Goal: Task Accomplishment & Management: Complete application form

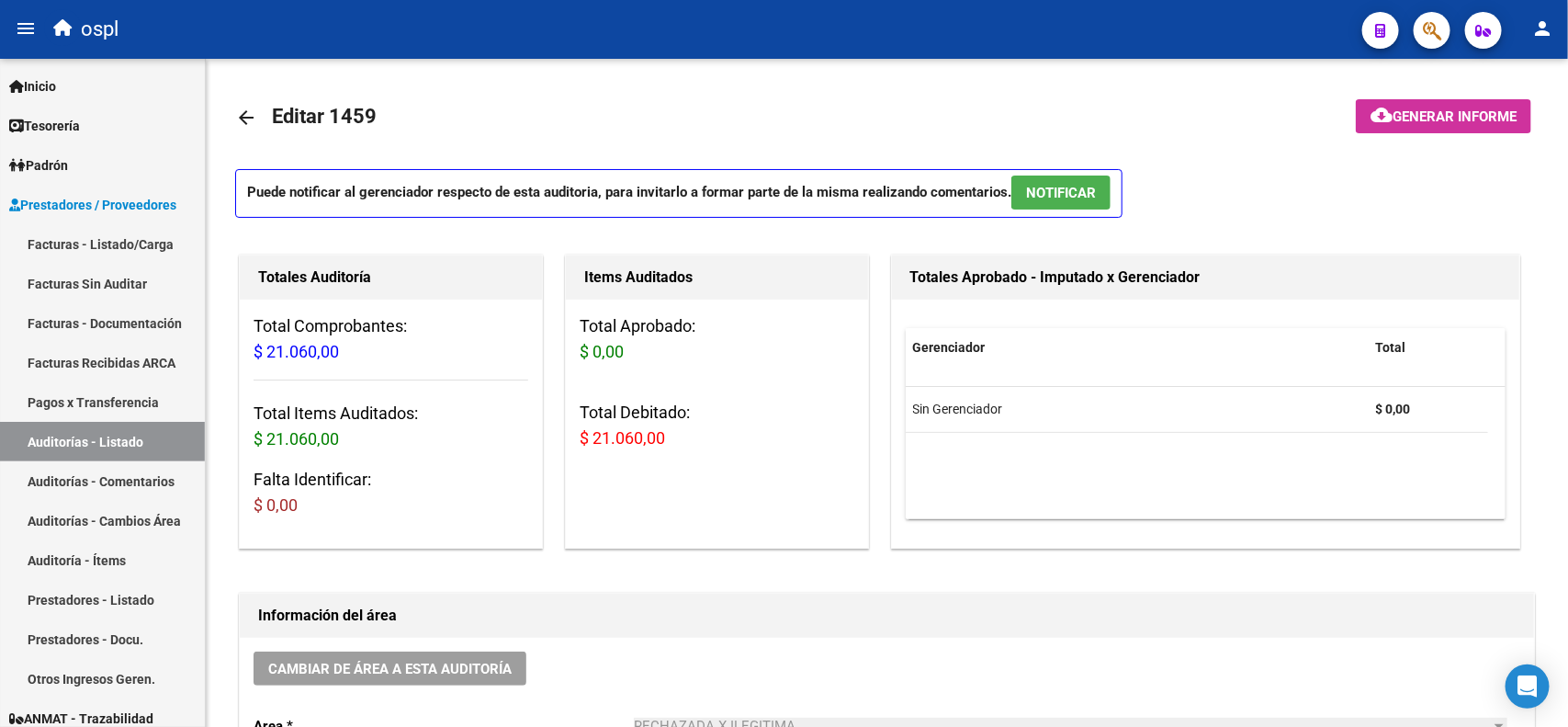
scroll to position [115, 0]
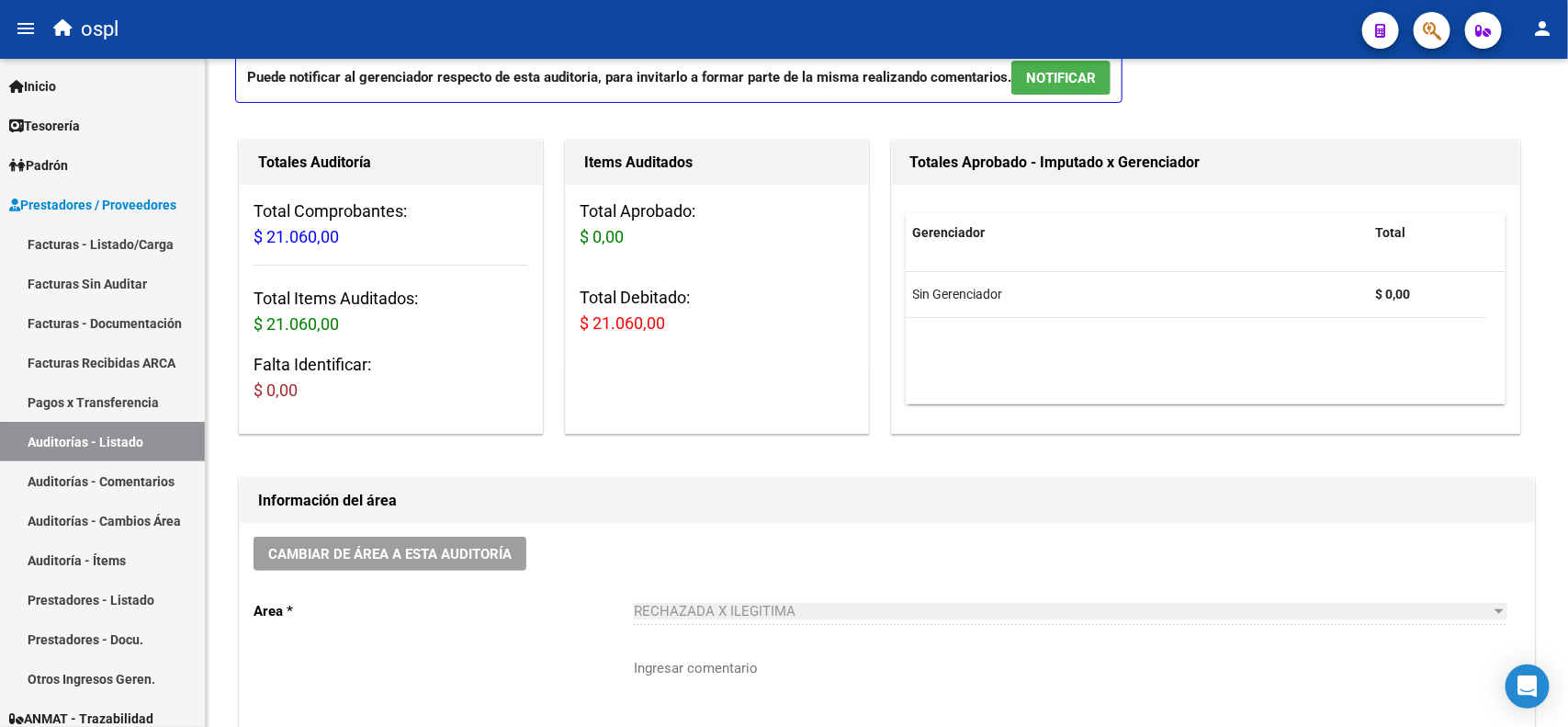
click at [118, 241] on link "Facturas - Listado/Carga" at bounding box center [102, 244] width 205 height 39
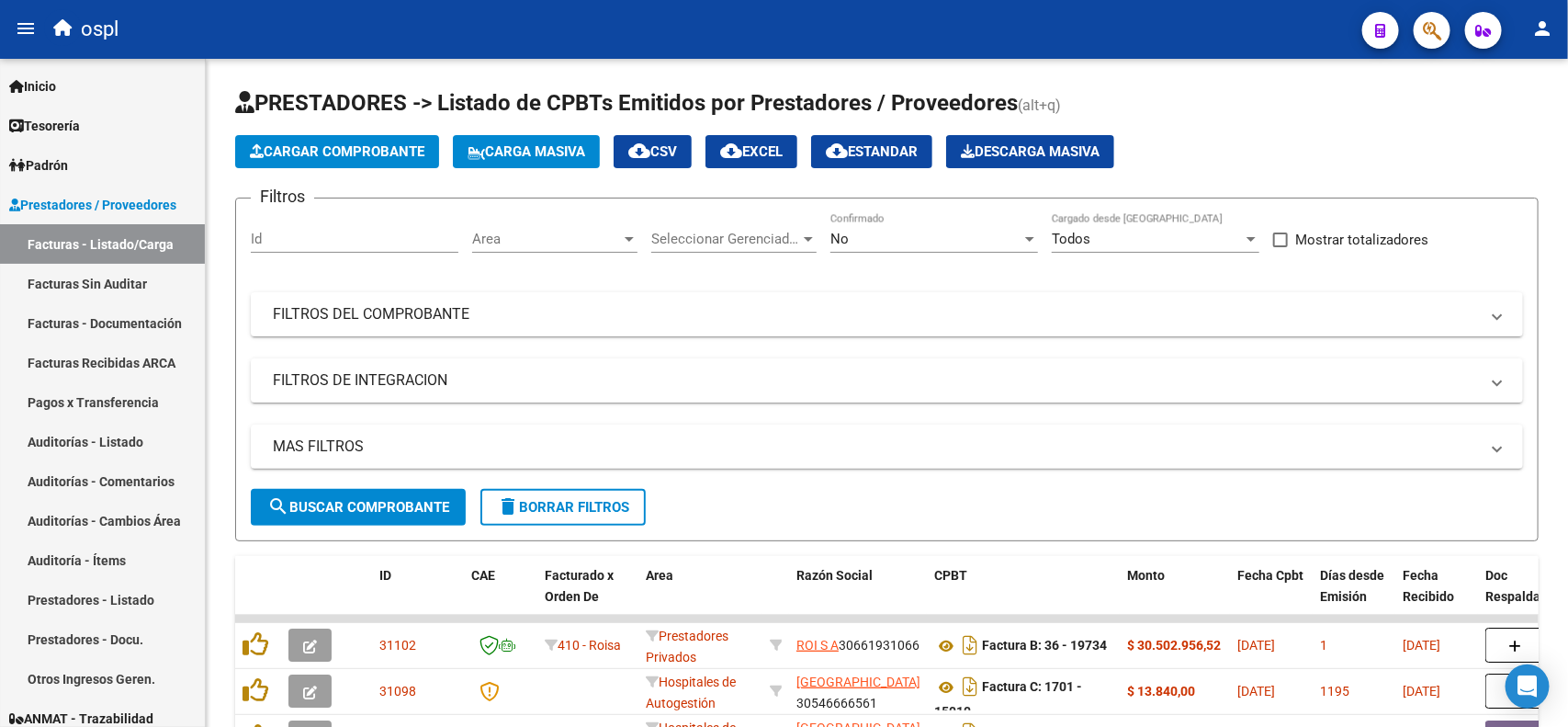
click at [135, 431] on link "Auditorías - Listado" at bounding box center [102, 442] width 205 height 39
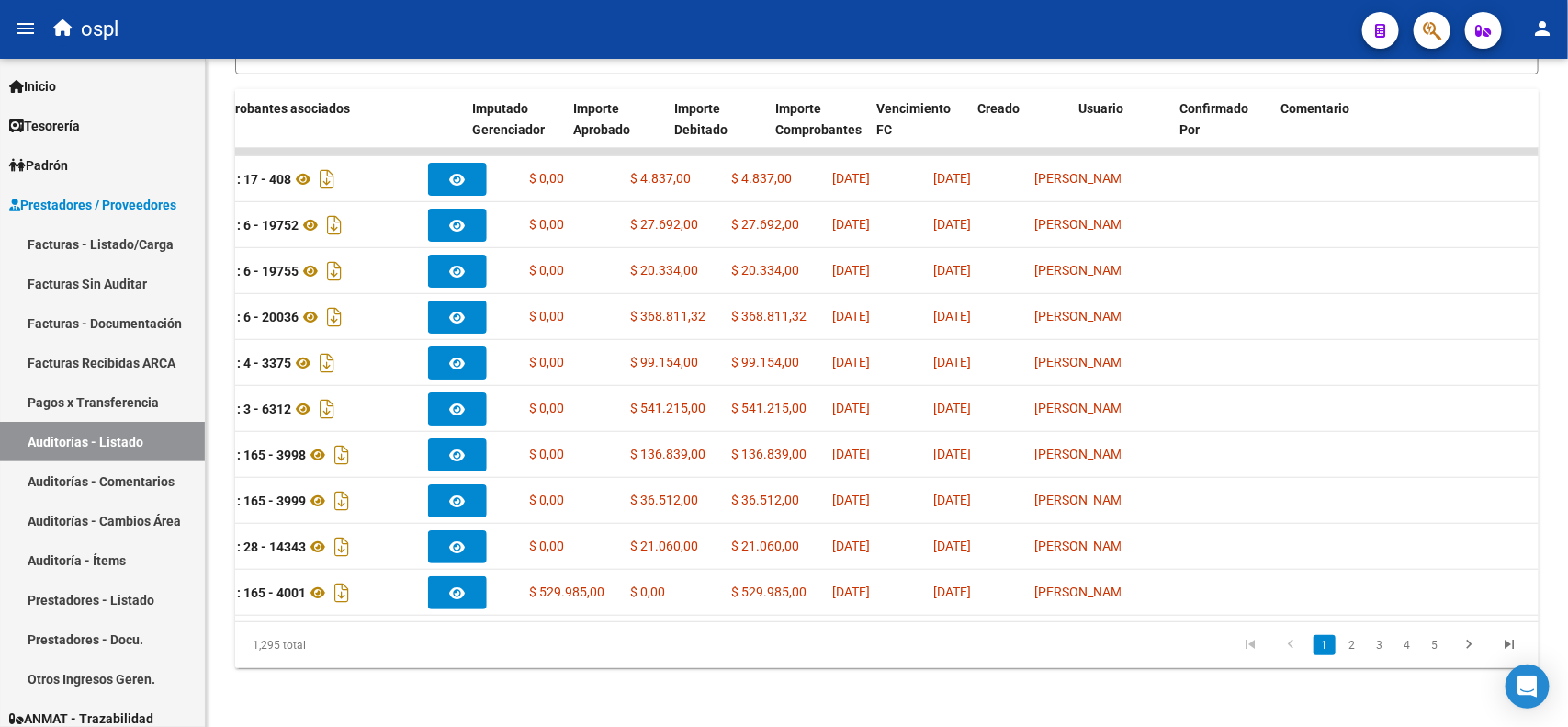
scroll to position [0, 577]
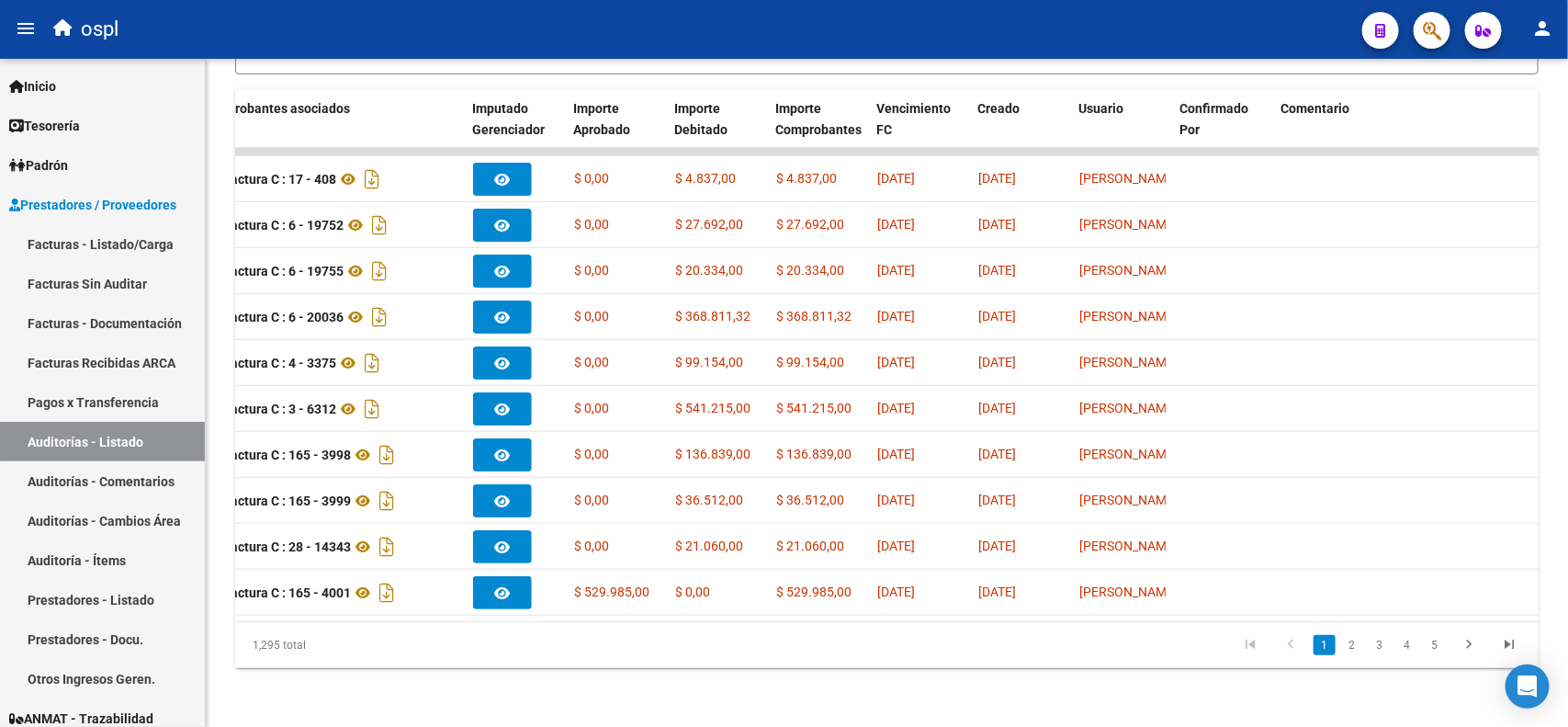
click at [985, 101] on span "Creado" at bounding box center [998, 109] width 42 height 15
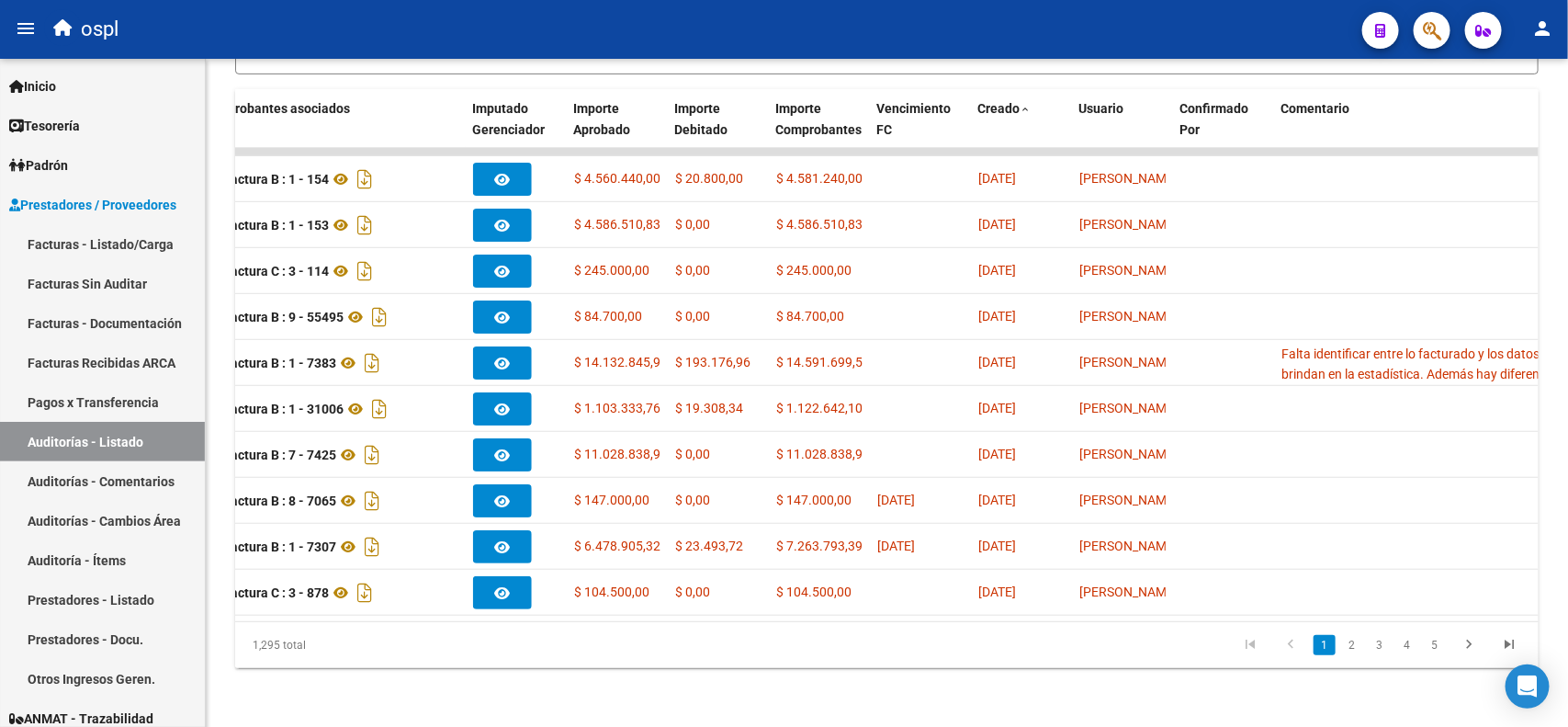
click at [985, 101] on span "Creado" at bounding box center [998, 109] width 42 height 15
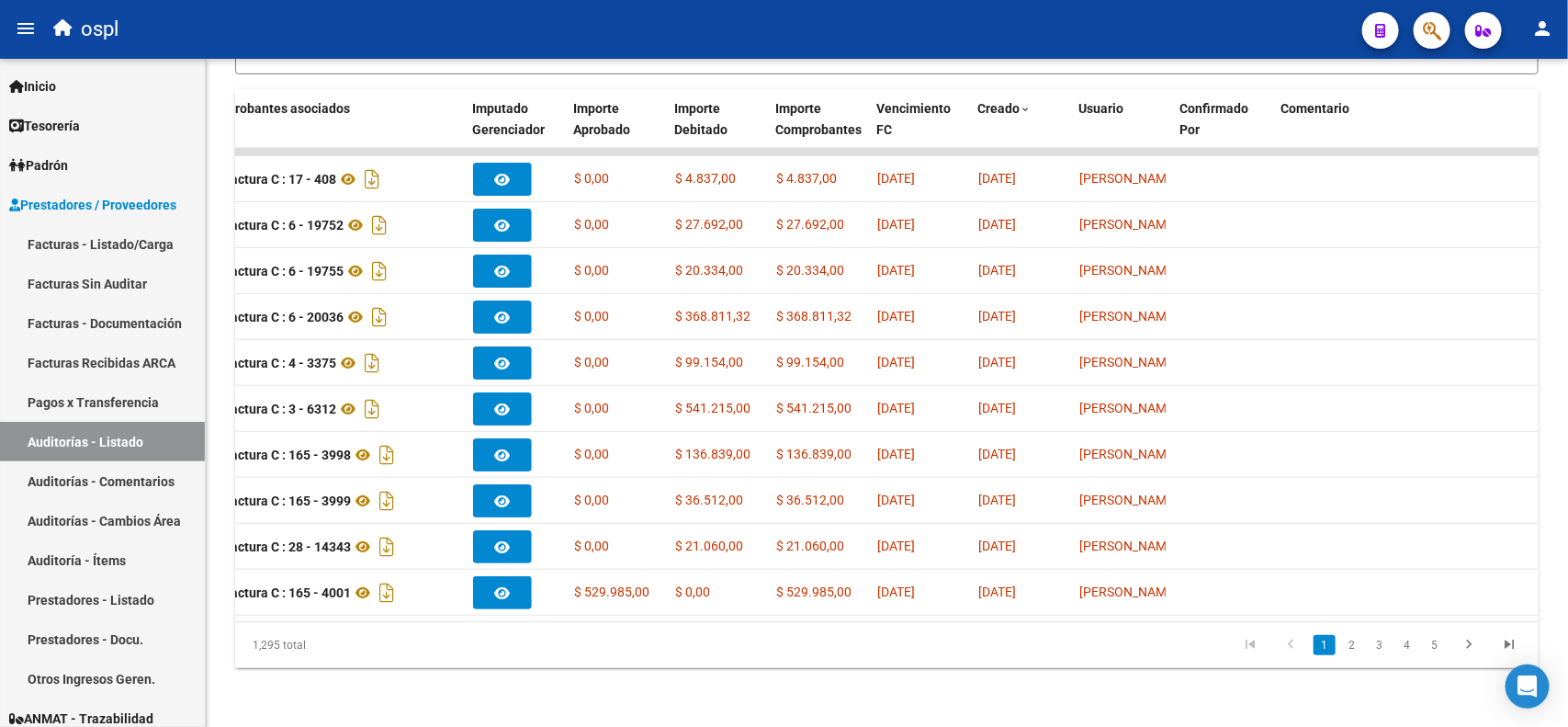
click at [1357, 652] on link "2" at bounding box center [1352, 645] width 22 height 21
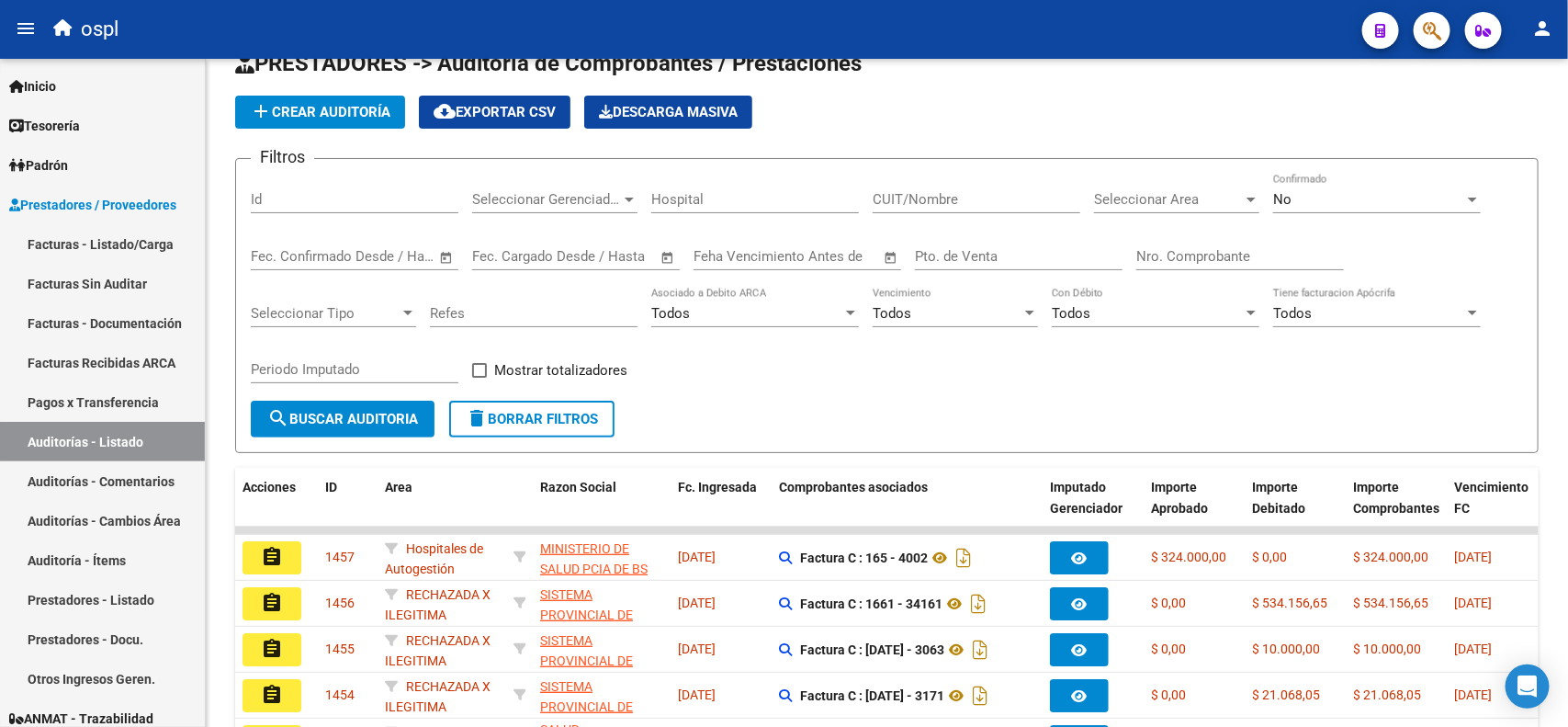
scroll to position [0, 0]
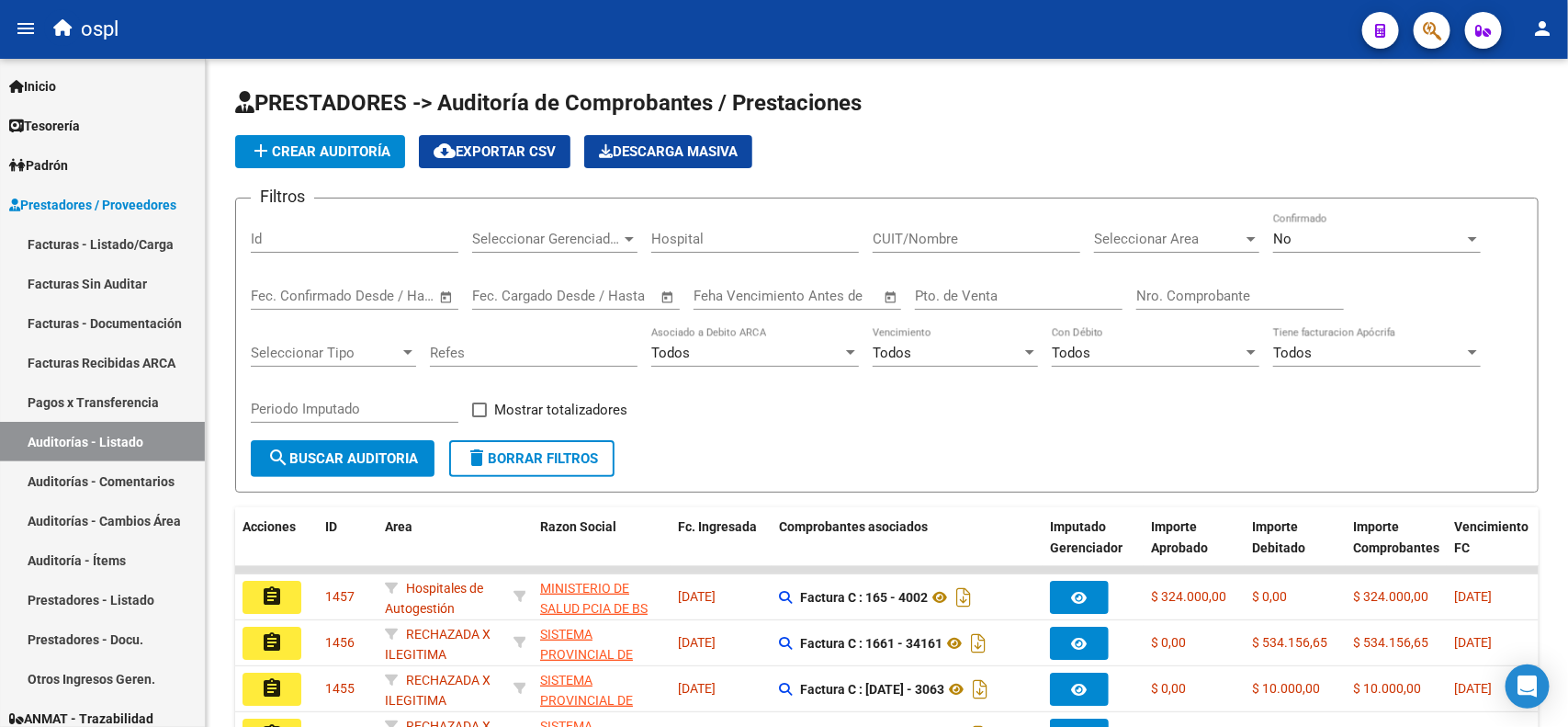
click at [1259, 296] on input "Nro. Comprobante" at bounding box center [1240, 296] width 208 height 17
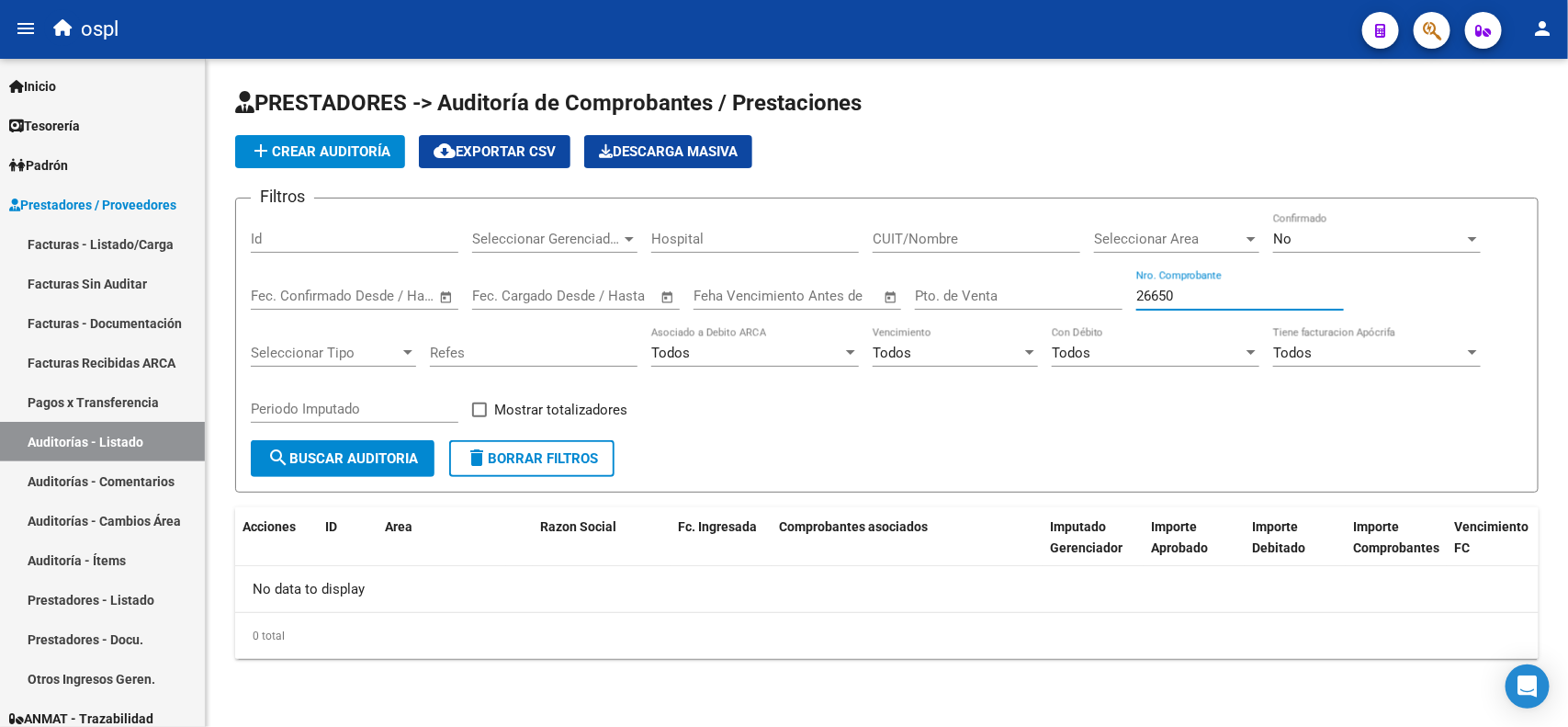
type input "26650"
click at [125, 234] on link "Facturas - Listado/Carga" at bounding box center [102, 244] width 205 height 39
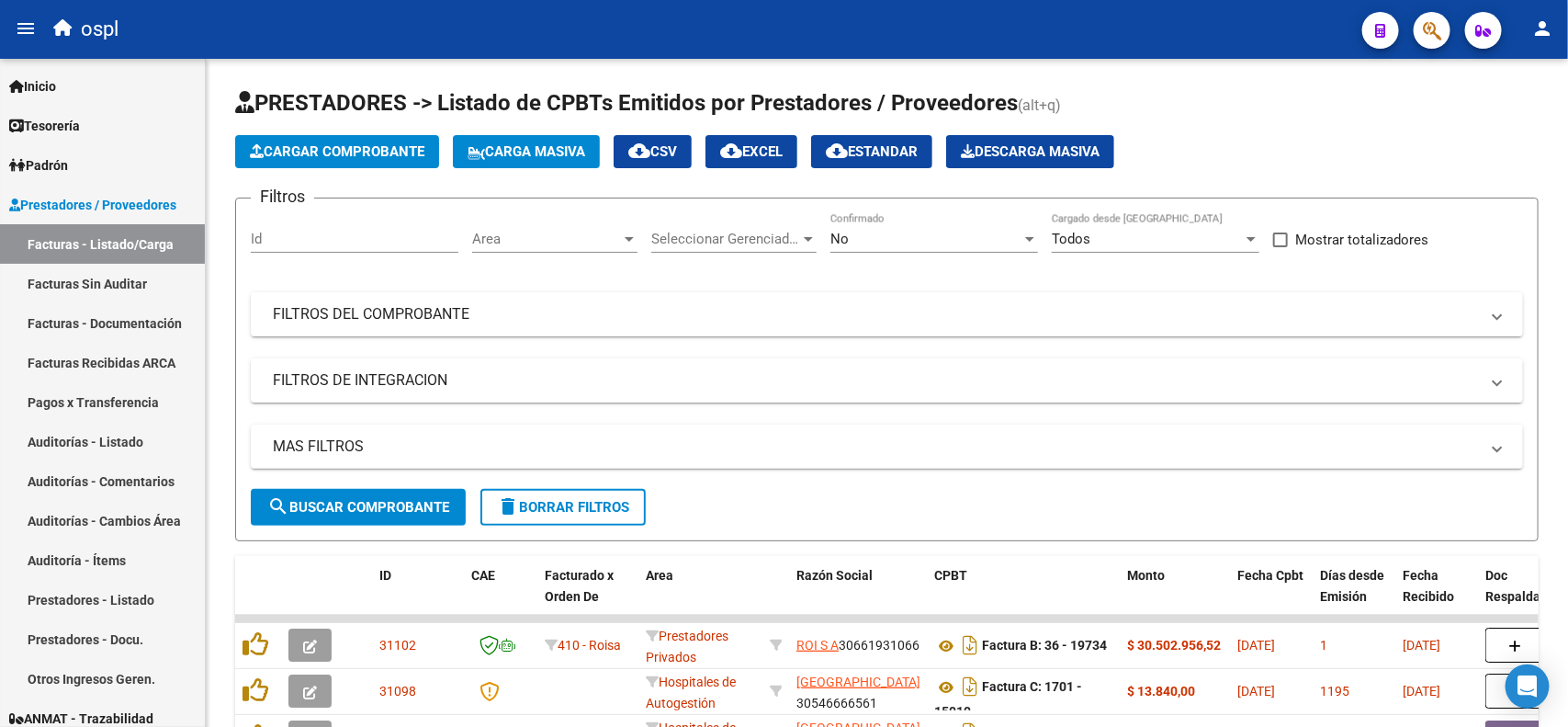
click at [442, 305] on mat-panel-title "FILTROS DEL COMPROBANTE" at bounding box center [876, 314] width 1206 height 21
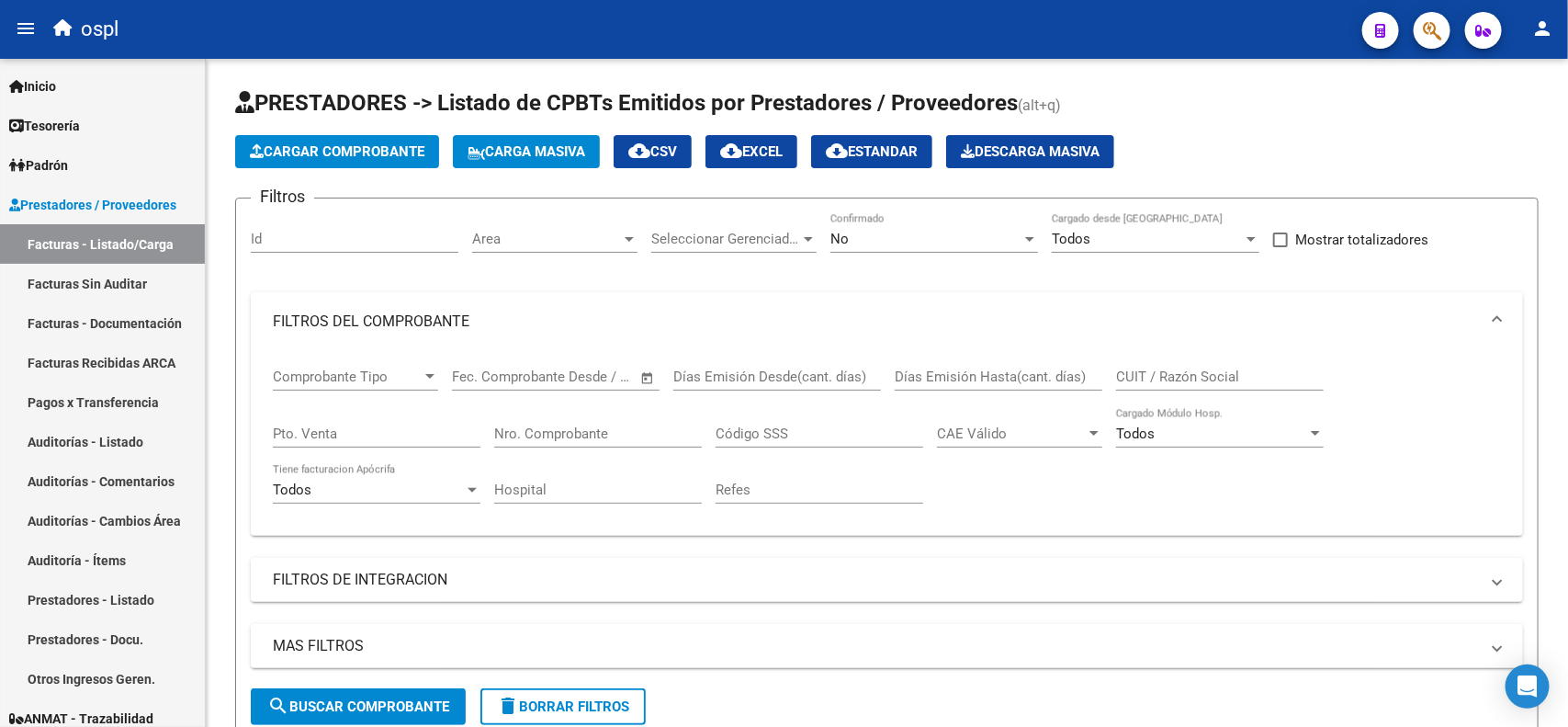
click at [576, 429] on input "Nro. Comprobante" at bounding box center [598, 434] width 208 height 17
click at [517, 421] on div "26550 Nro. Comprobante" at bounding box center [598, 428] width 208 height 39
click at [510, 429] on input "26550" at bounding box center [598, 434] width 208 height 17
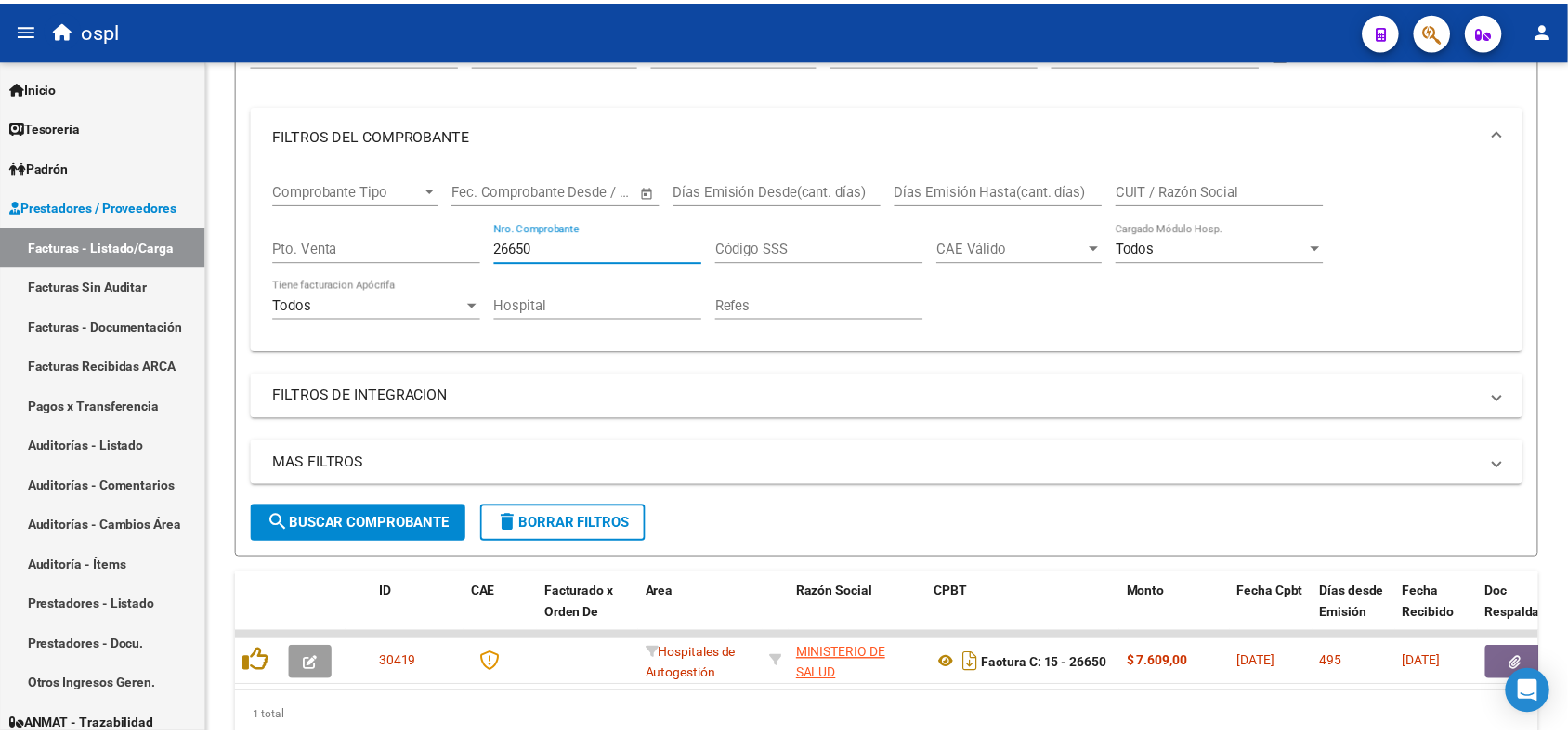
scroll to position [232, 0]
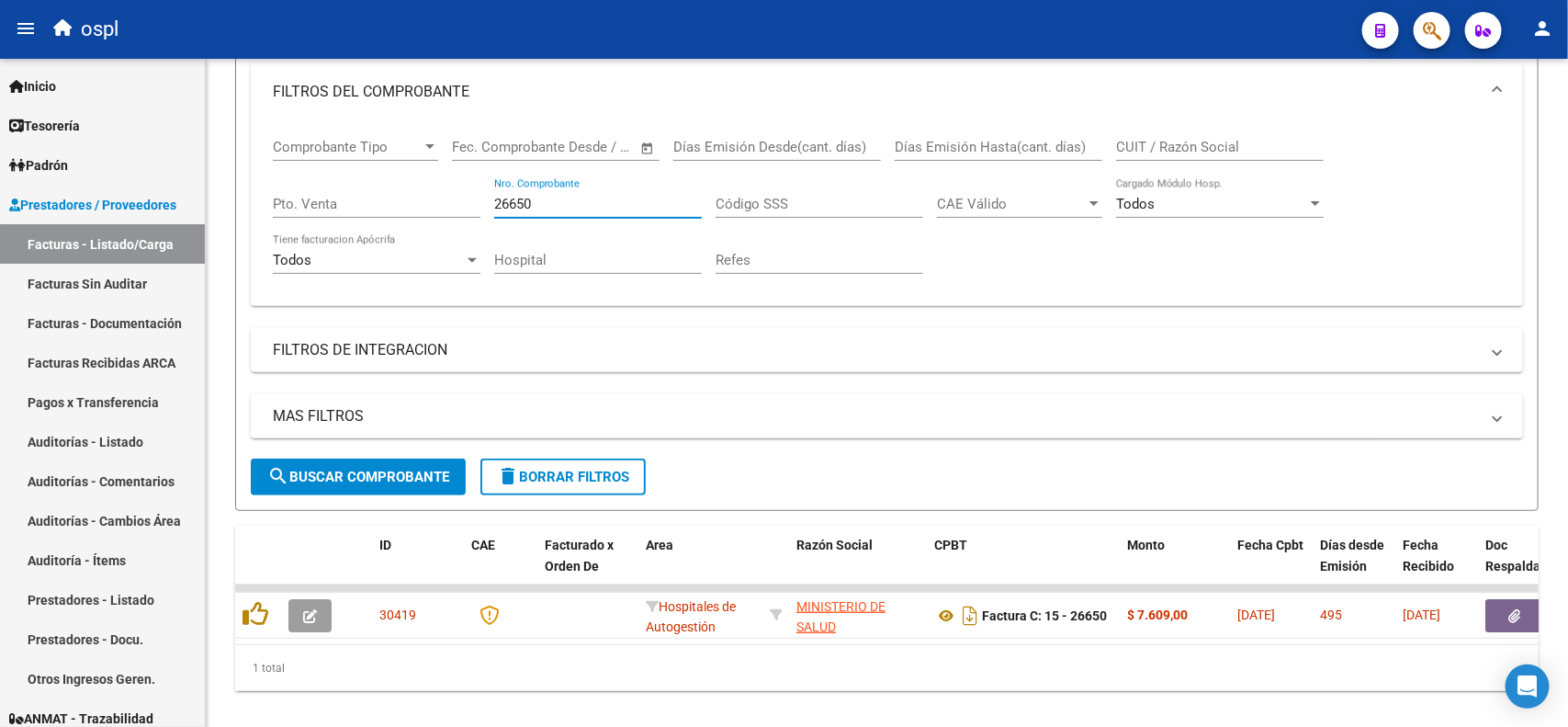
type input "26650"
click at [1500, 621] on button "button" at bounding box center [1515, 615] width 59 height 33
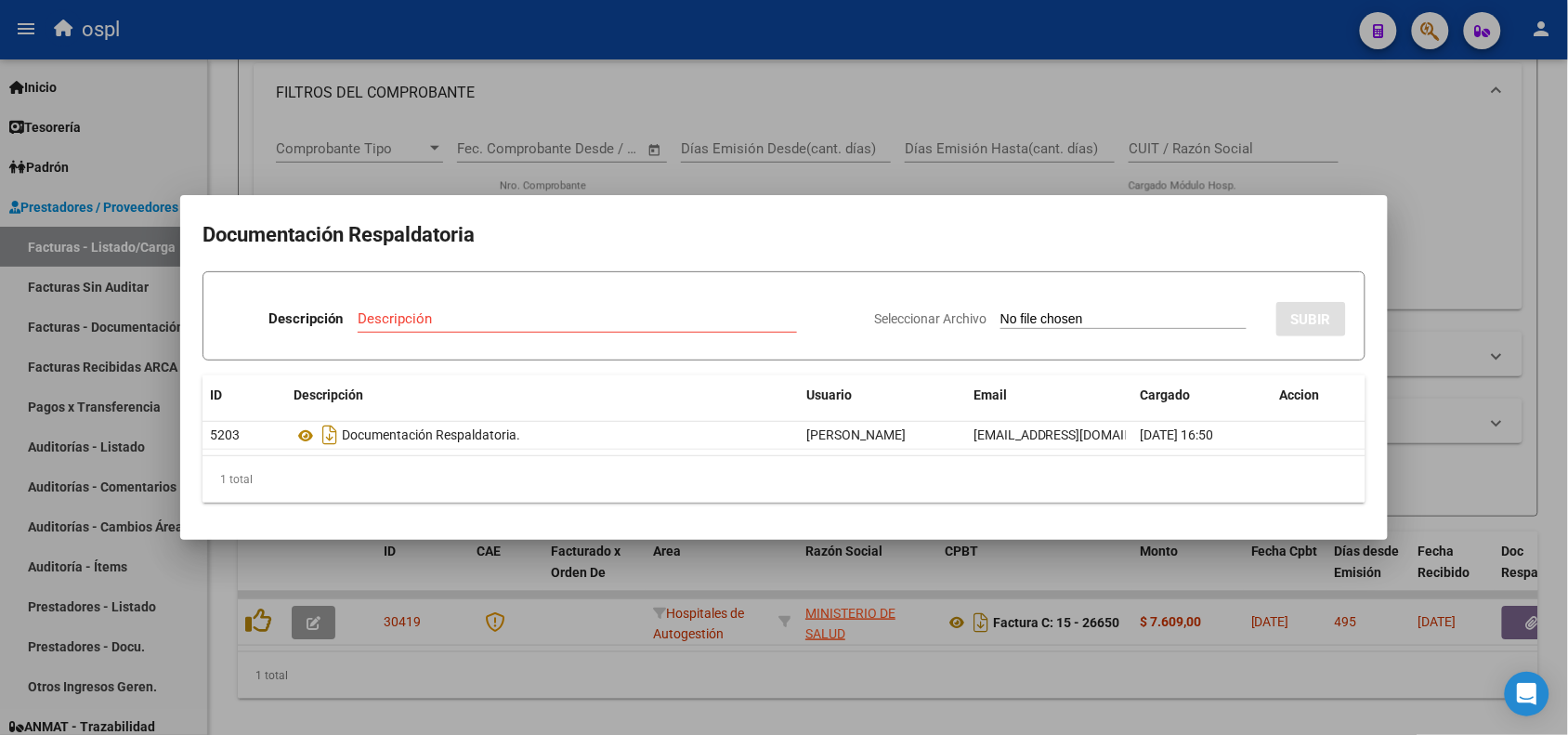
click at [1106, 312] on input "Seleccionar Archivo" at bounding box center [1123, 320] width 246 height 18
type input "C:\fakepath\RECHAZO 26650-[GEOGRAPHIC_DATA]pdf"
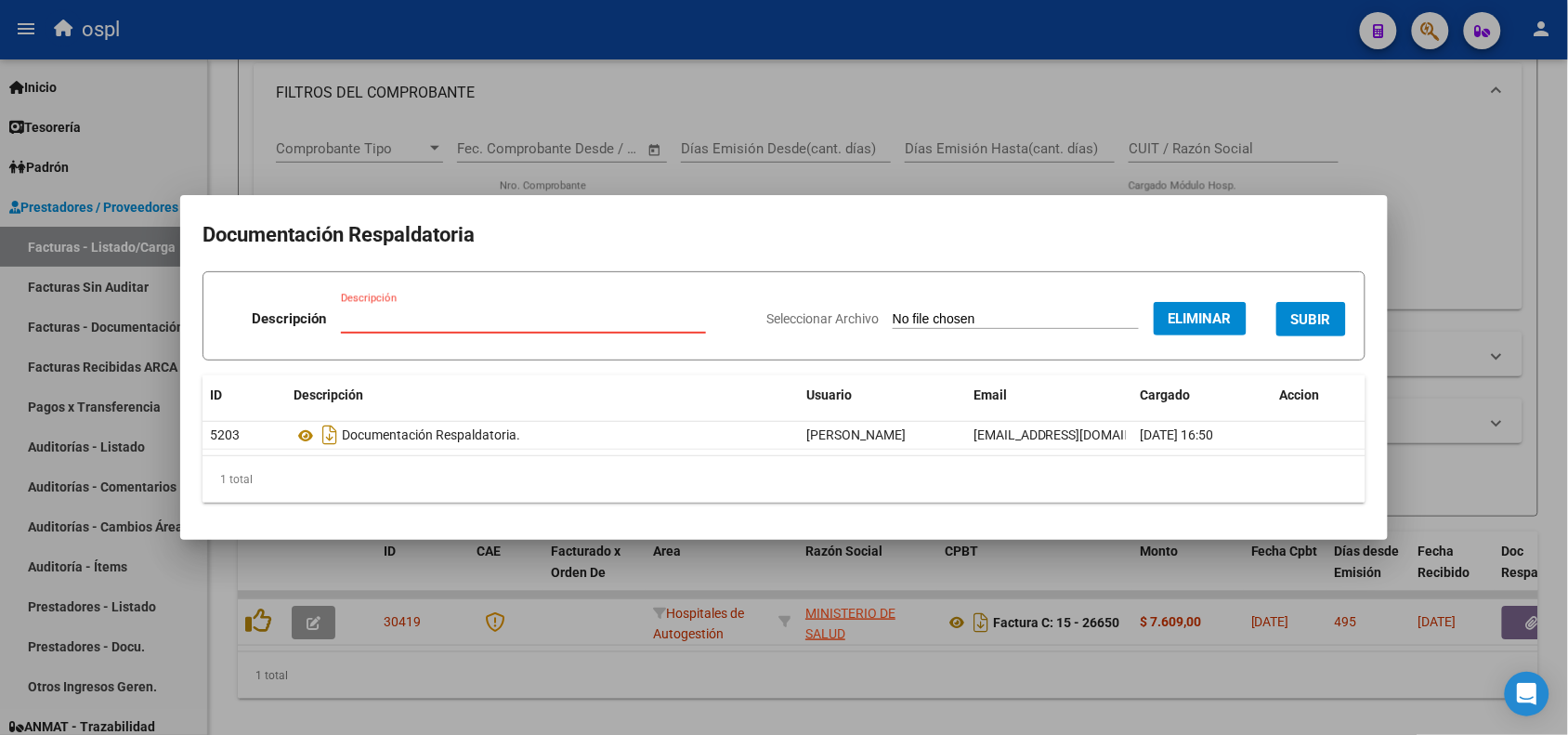
click at [564, 321] on input "Descripción" at bounding box center [523, 319] width 365 height 17
type input "RECHAZO"
click at [1331, 317] on button "SUBIR" at bounding box center [1312, 319] width 70 height 34
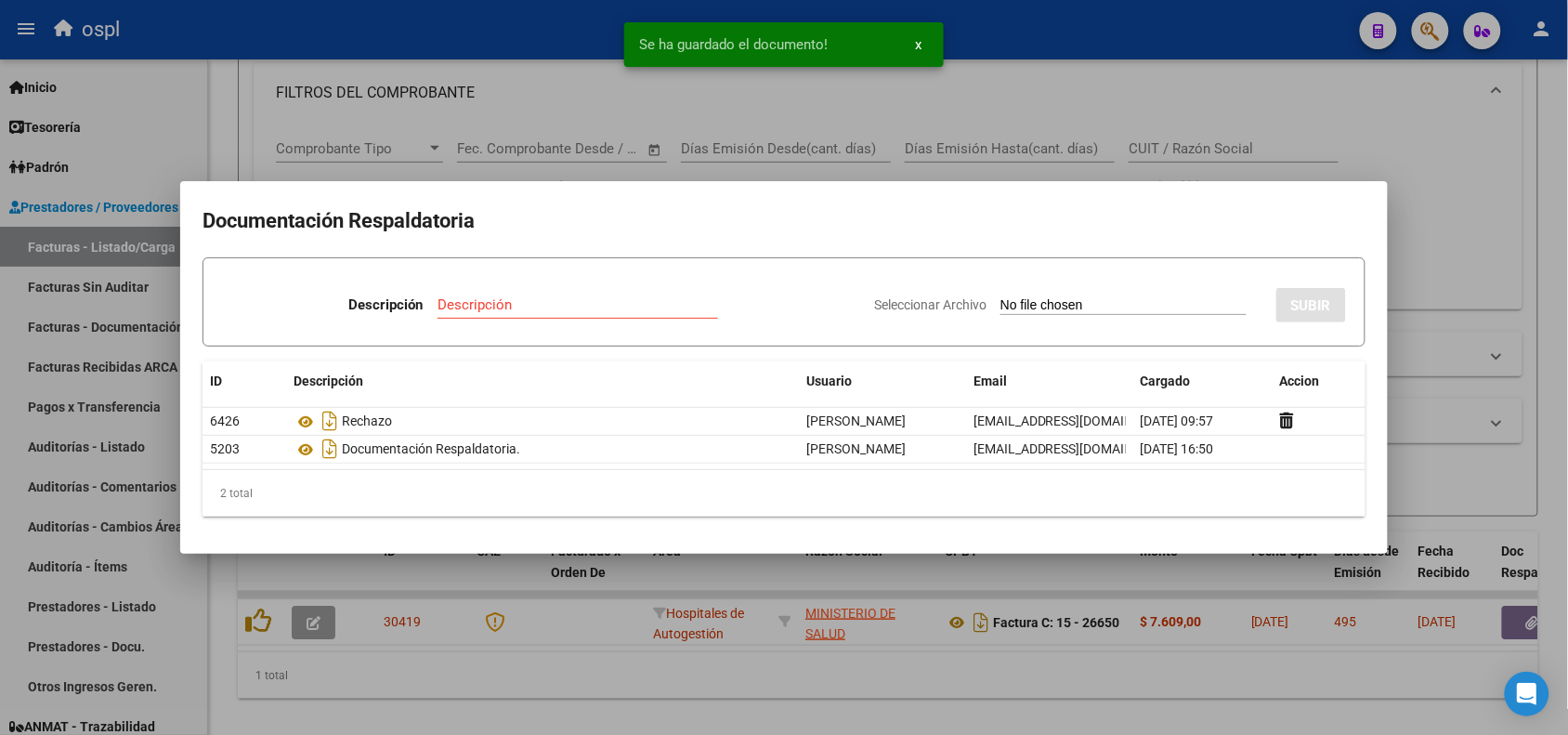
click at [351, 51] on div at bounding box center [784, 367] width 1568 height 735
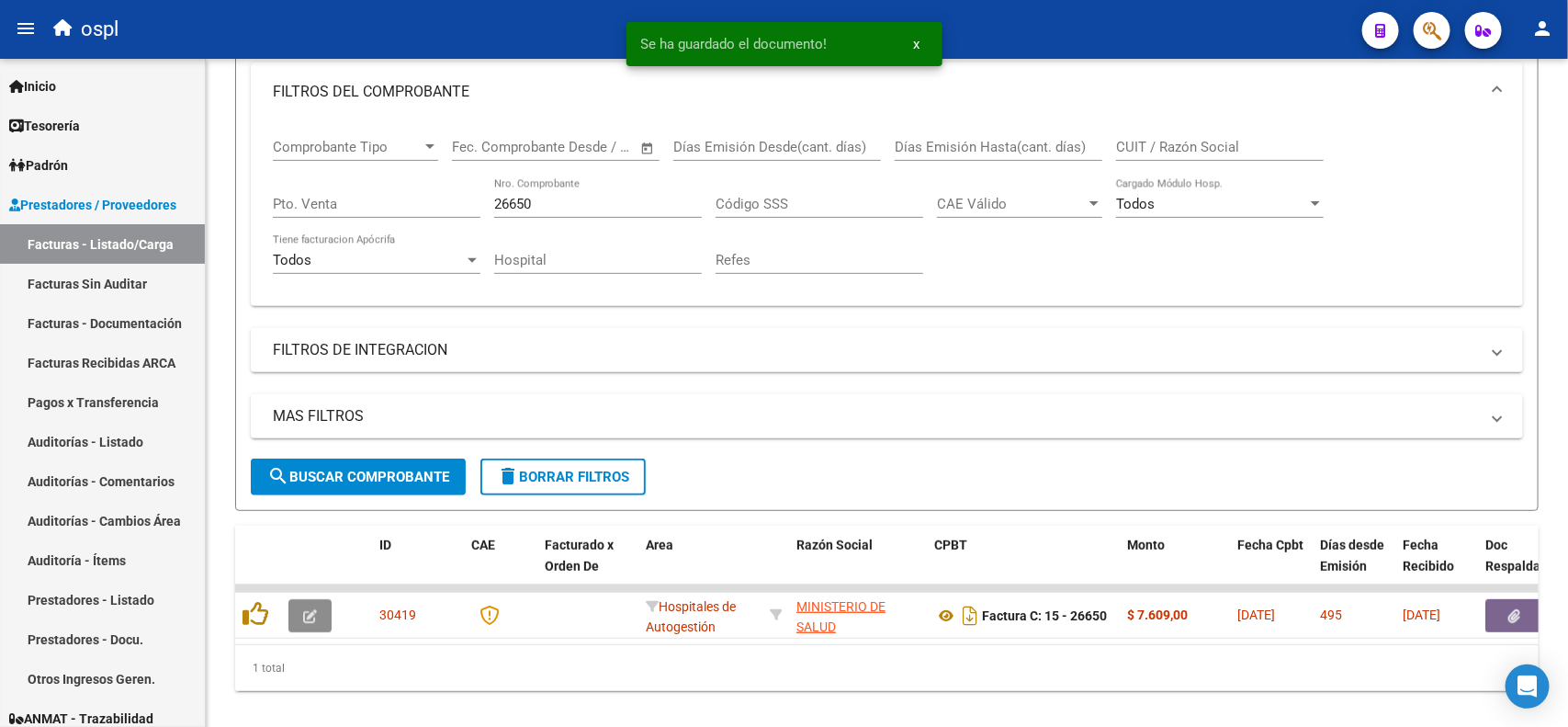
click at [312, 609] on icon "button" at bounding box center [310, 616] width 14 height 14
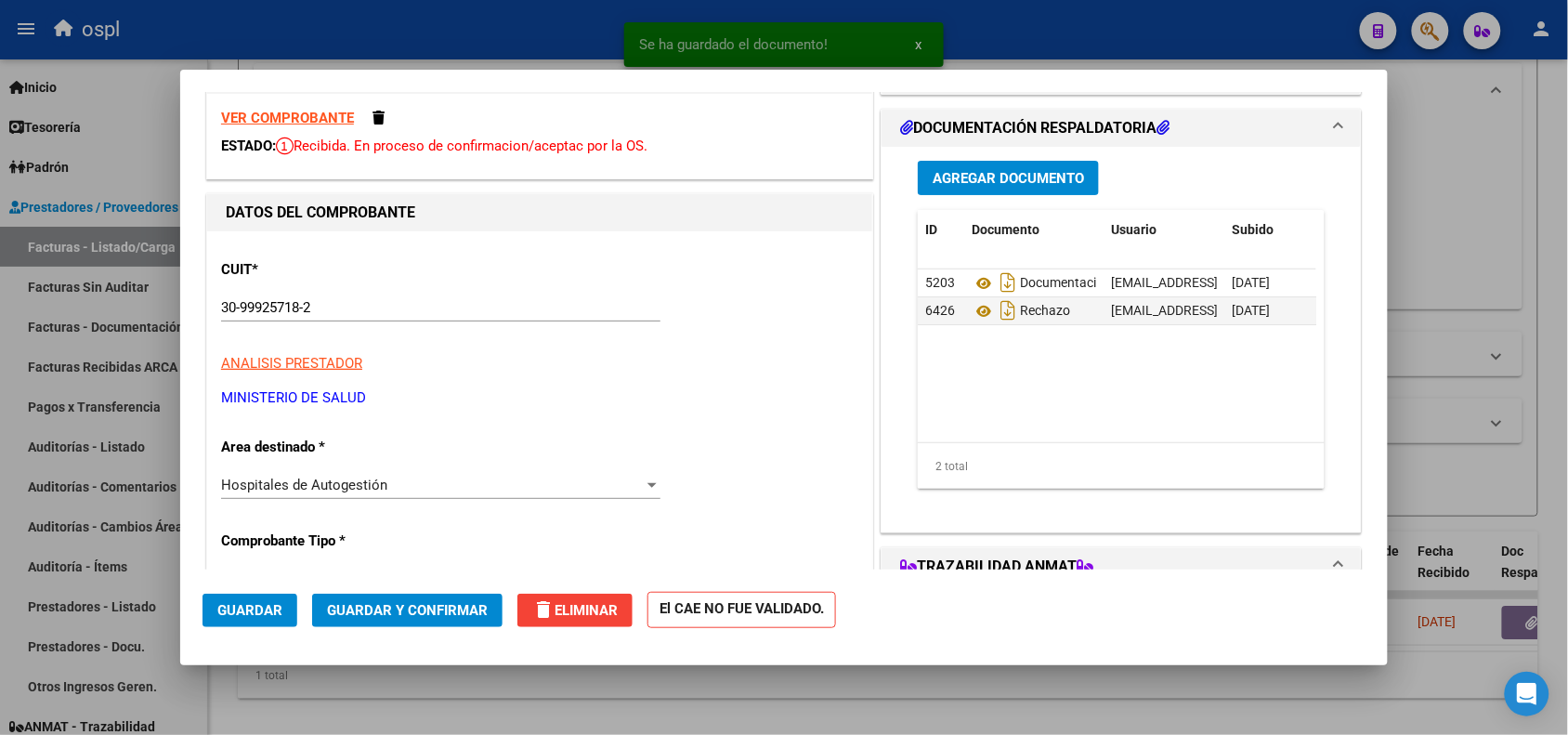
scroll to position [116, 0]
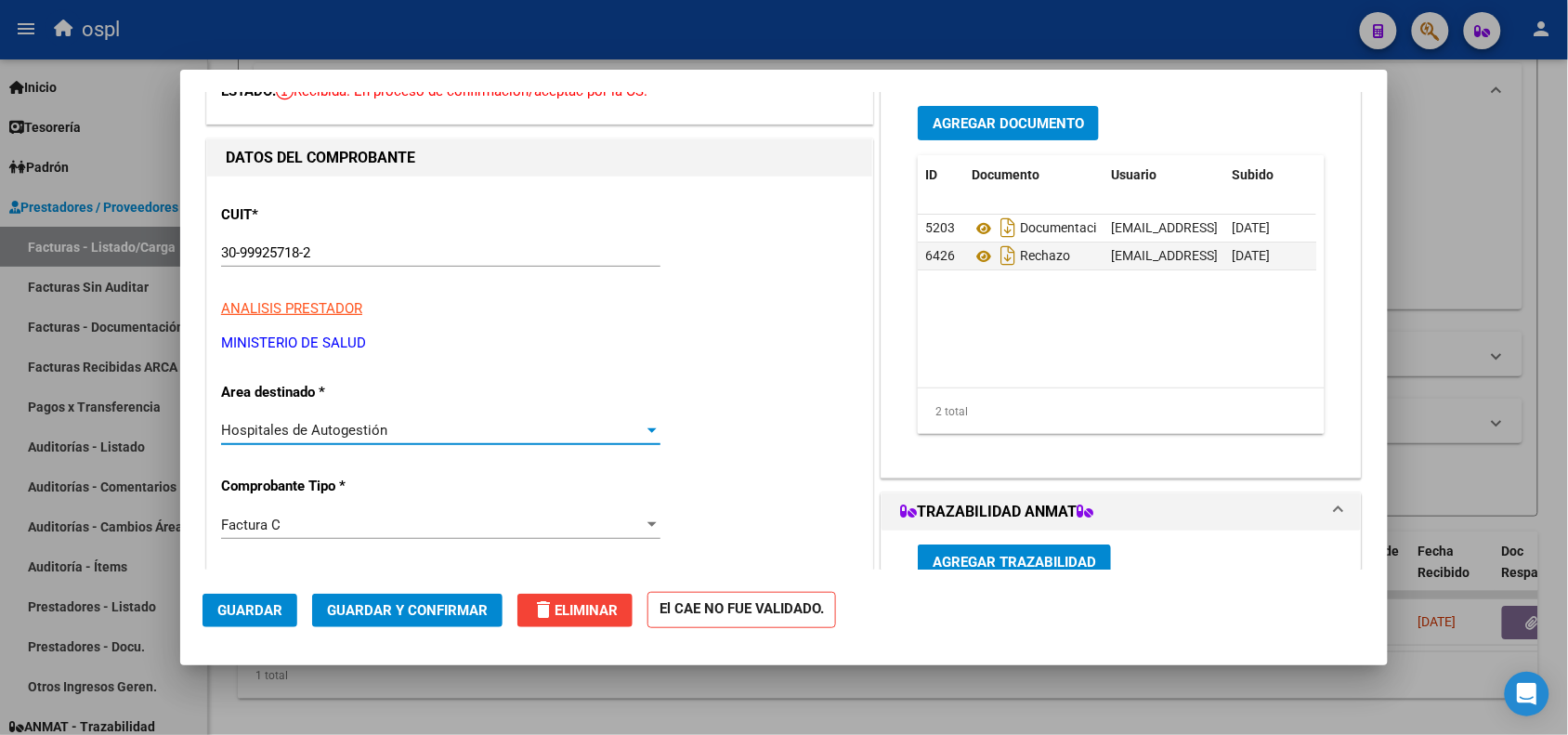
click at [396, 434] on div "Hospitales de Autogestión" at bounding box center [432, 430] width 423 height 17
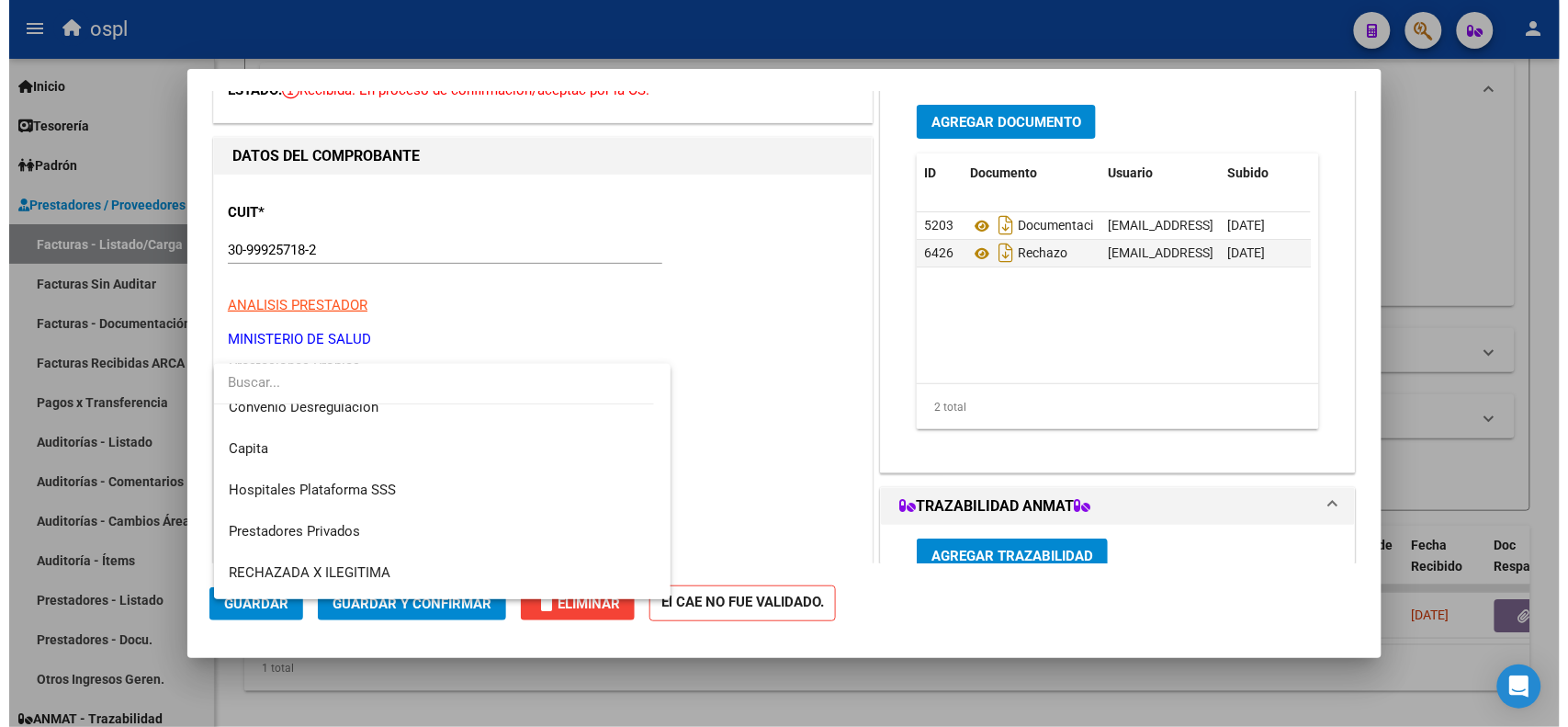
scroll to position [177, 0]
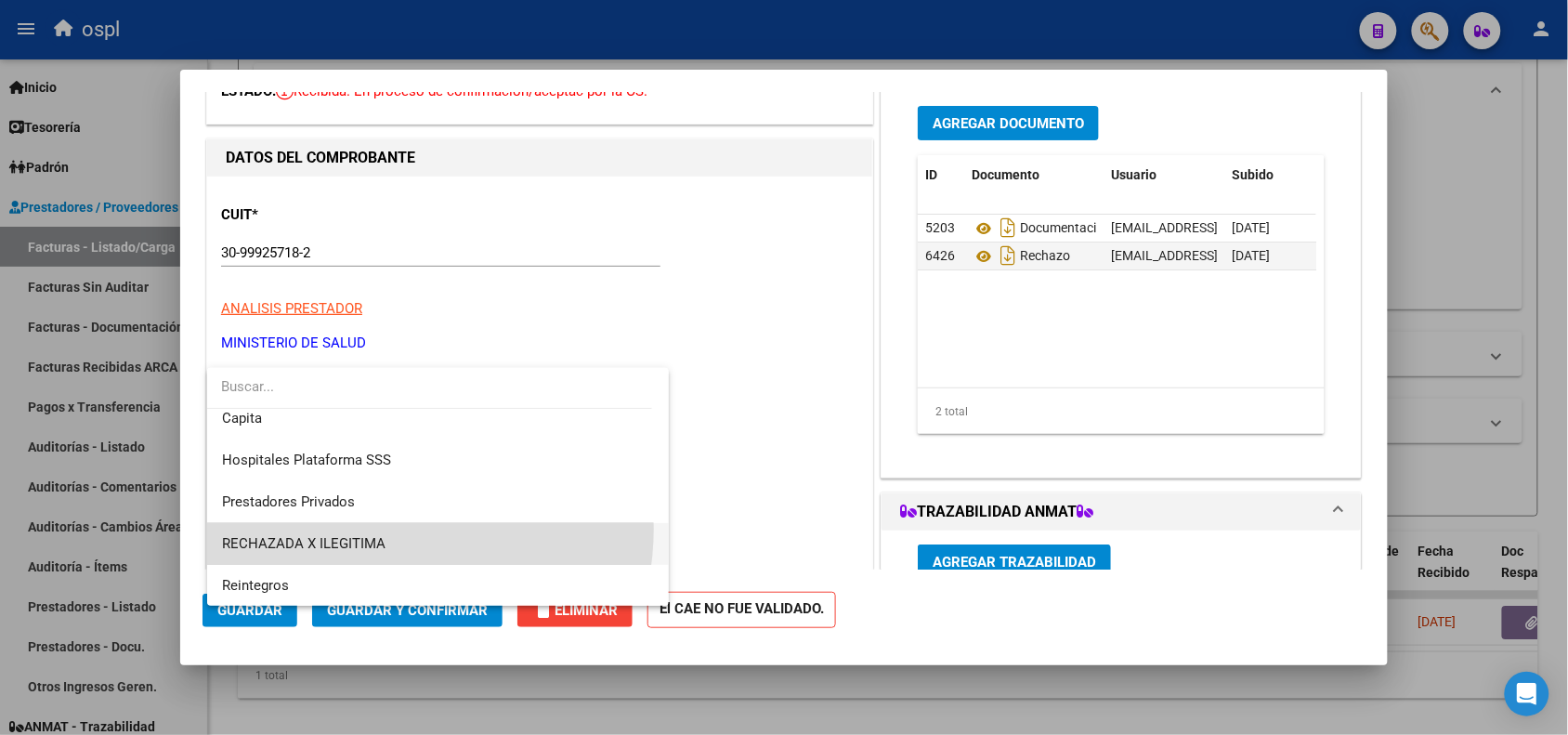
click at [378, 528] on span "RECHAZADA X ILEGITIMA" at bounding box center [439, 544] width 433 height 42
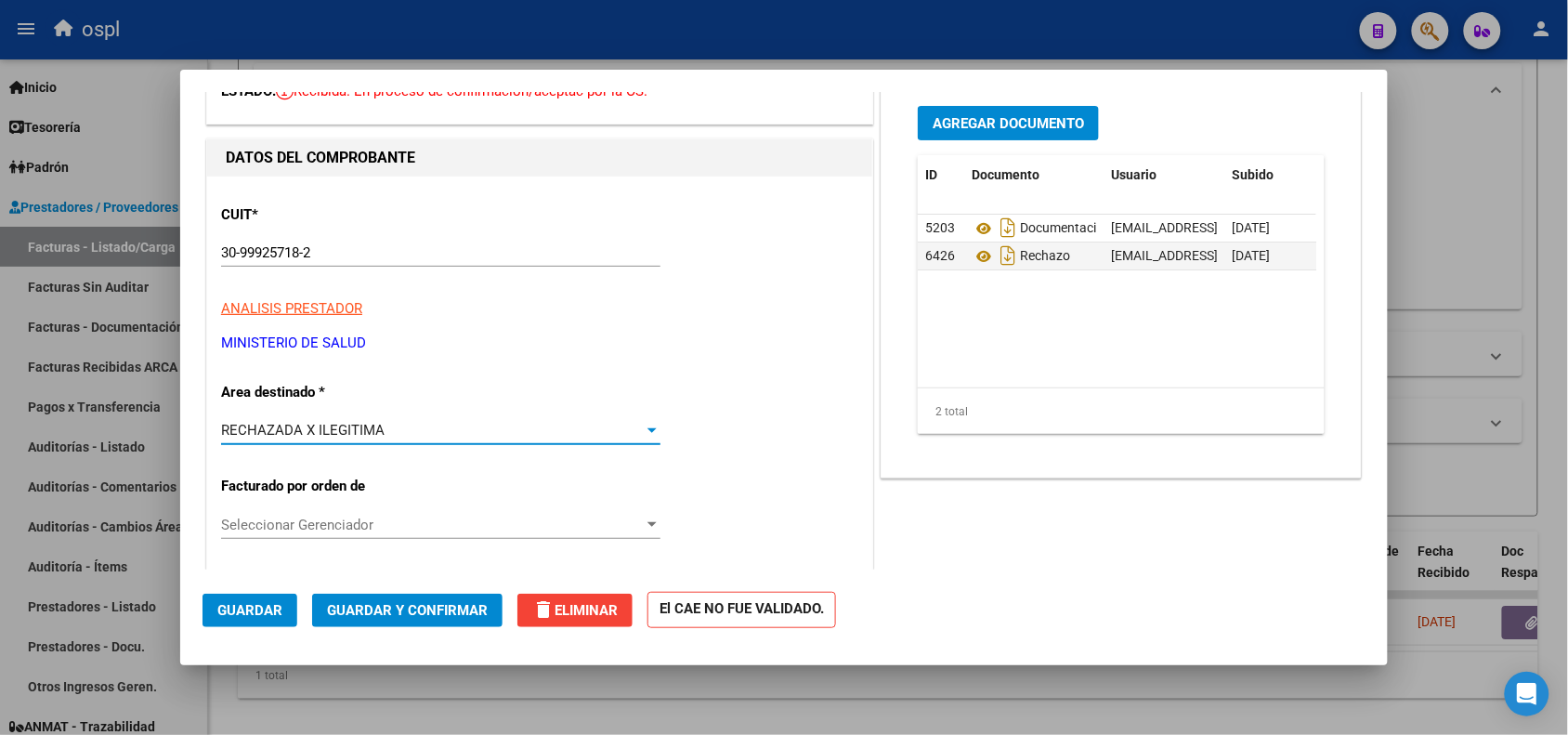
click at [416, 614] on span "Guardar y Confirmar" at bounding box center [408, 610] width 161 height 17
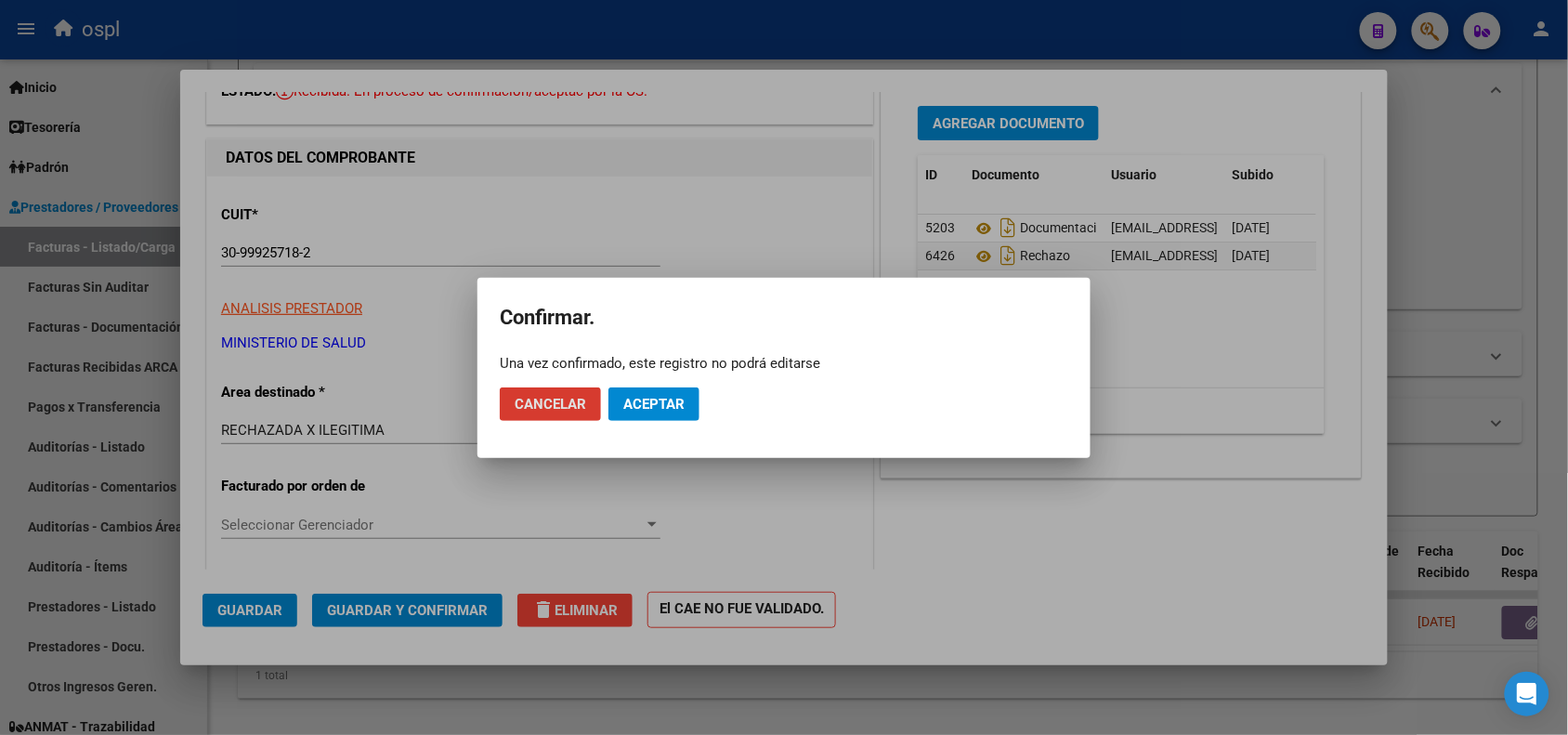
click at [662, 401] on span "Aceptar" at bounding box center [654, 404] width 62 height 17
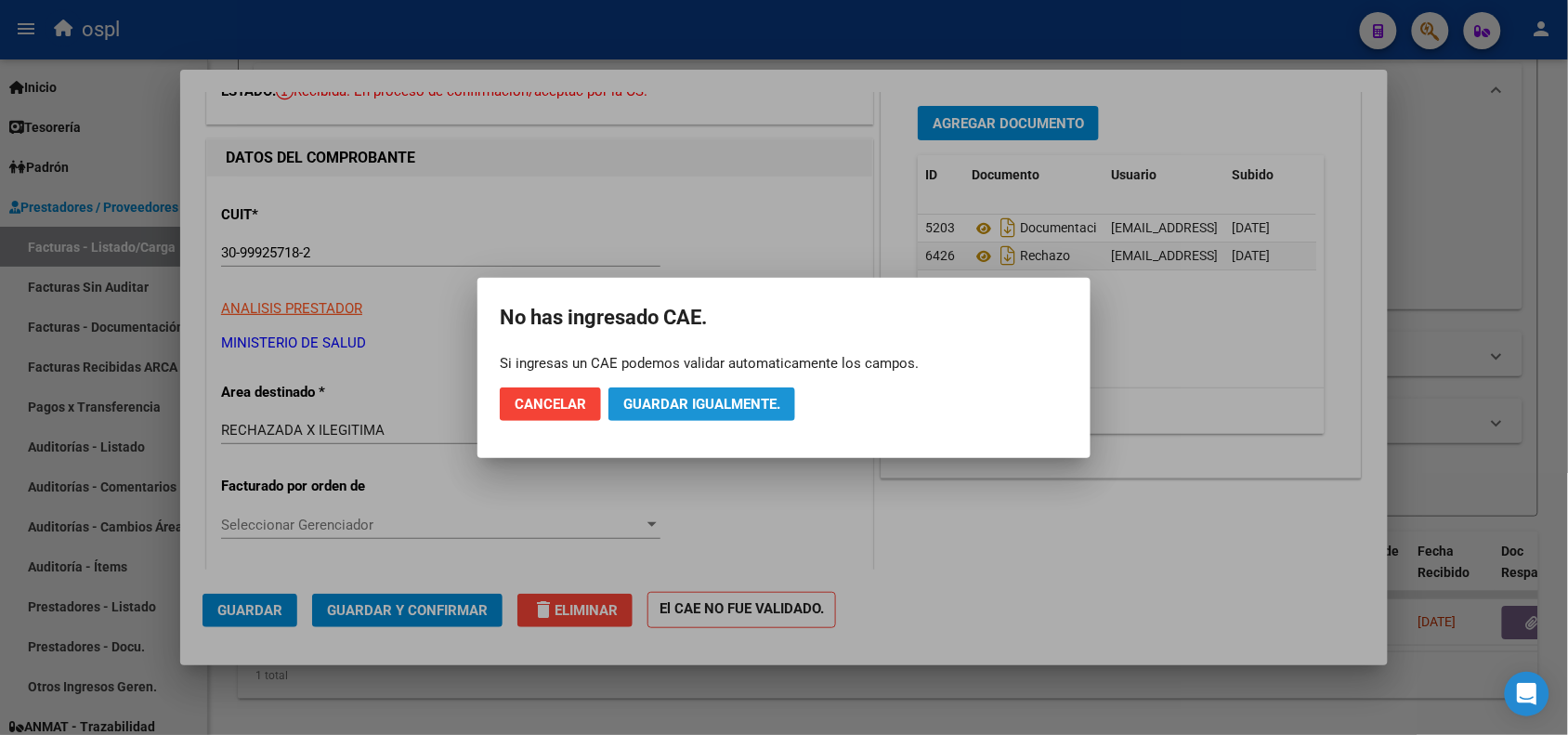
click at [672, 405] on span "Guardar igualmente." at bounding box center [702, 404] width 157 height 17
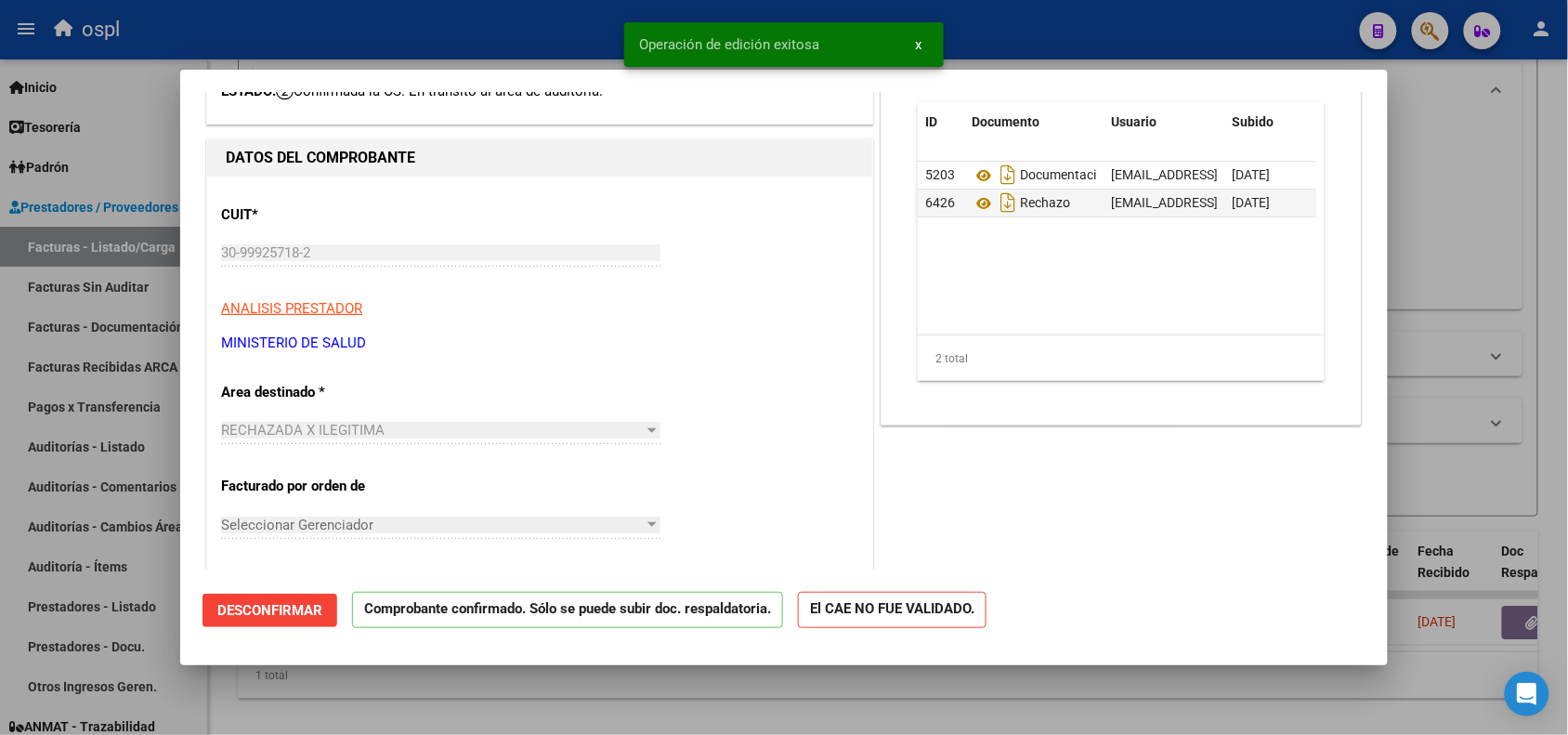
click at [433, 48] on div at bounding box center [784, 367] width 1568 height 735
type input "$ 0,00"
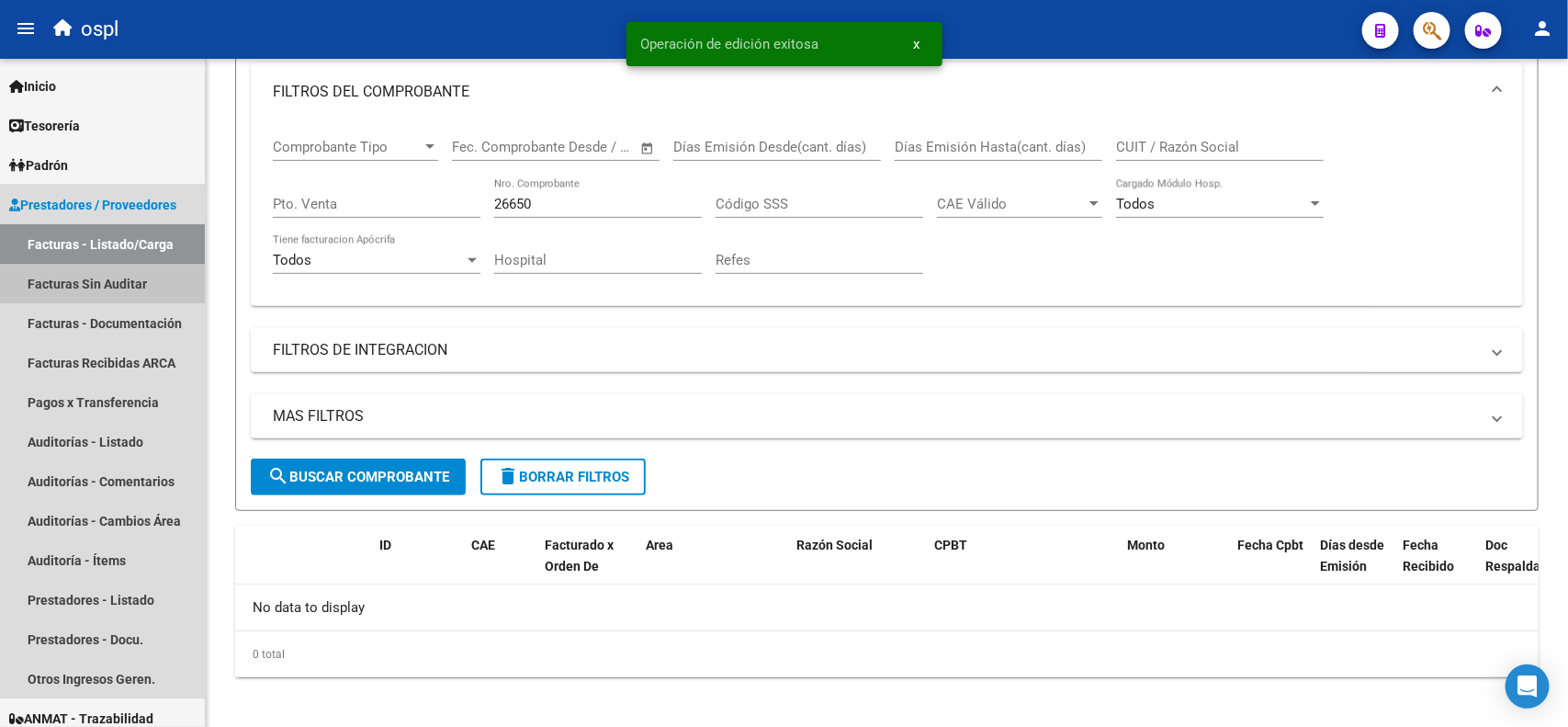
click at [130, 283] on link "Facturas Sin Auditar" at bounding box center [102, 284] width 205 height 39
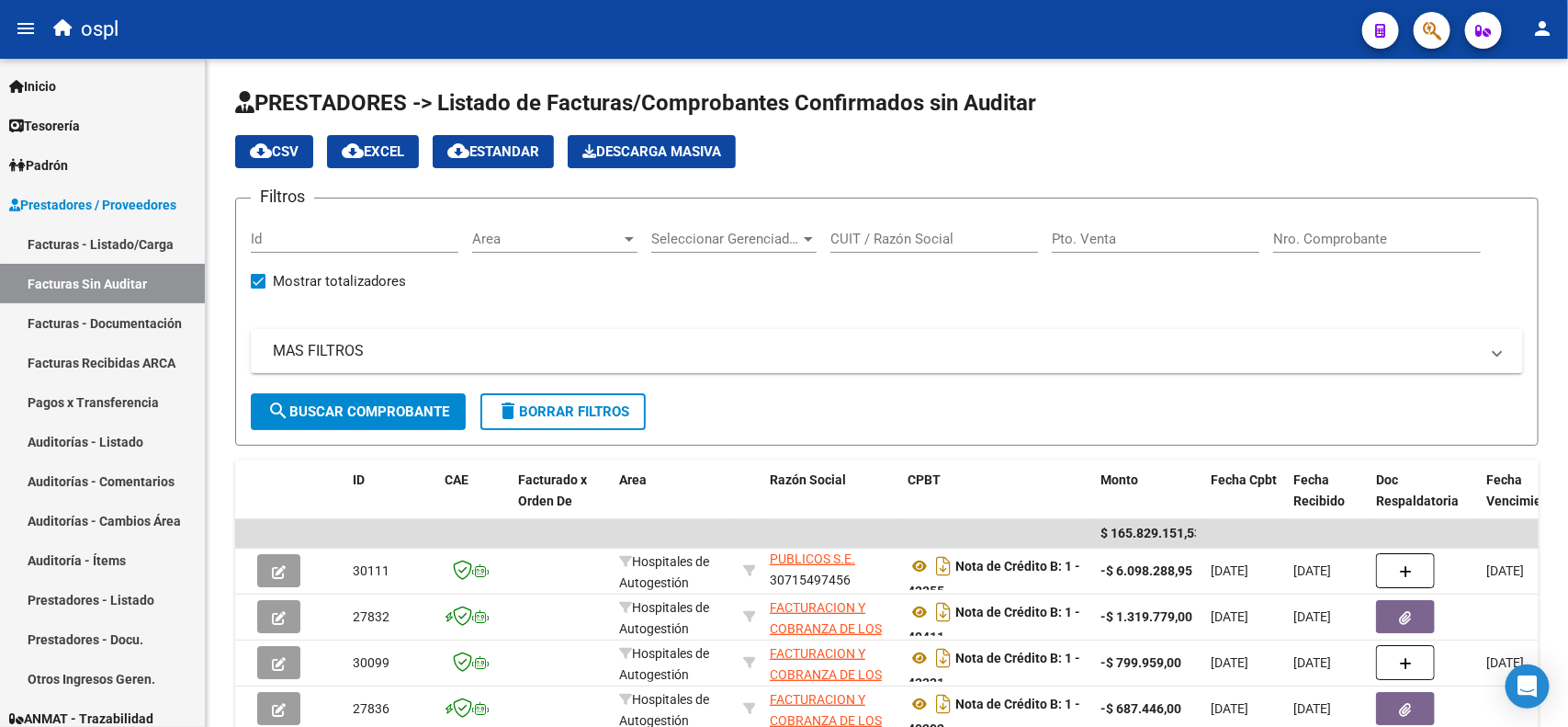
click at [1088, 234] on input "Pto. Venta" at bounding box center [1155, 239] width 208 height 17
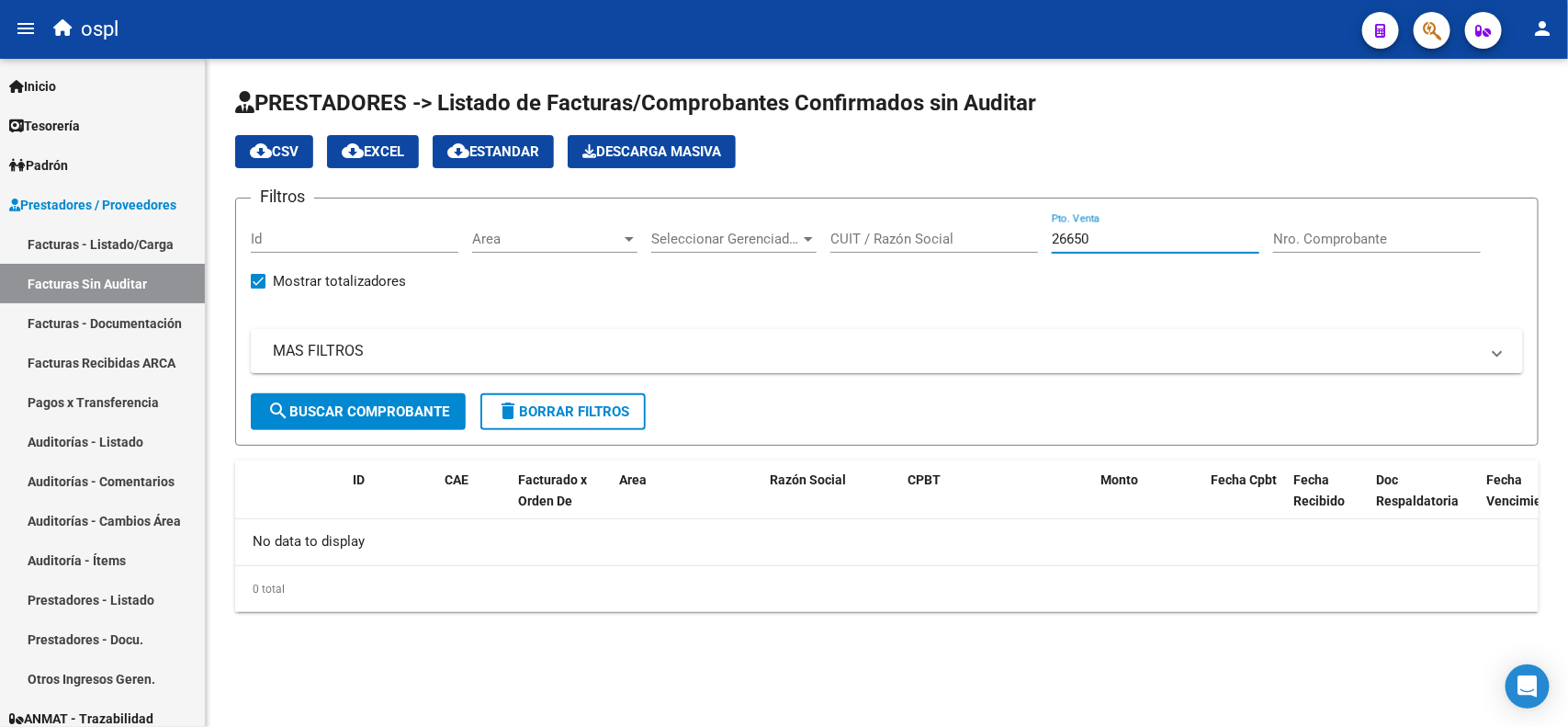
type input "26650"
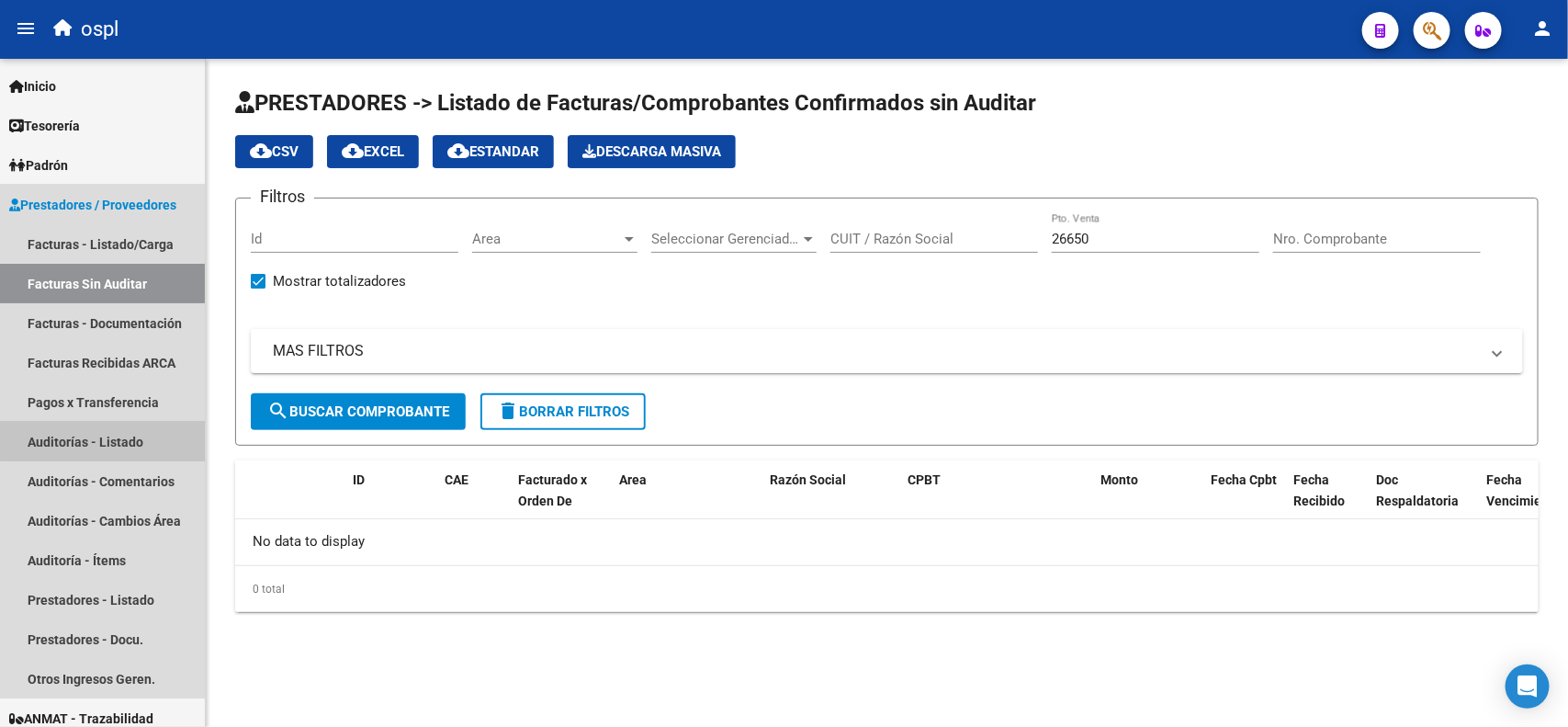
click at [126, 441] on link "Auditorías - Listado" at bounding box center [102, 442] width 205 height 39
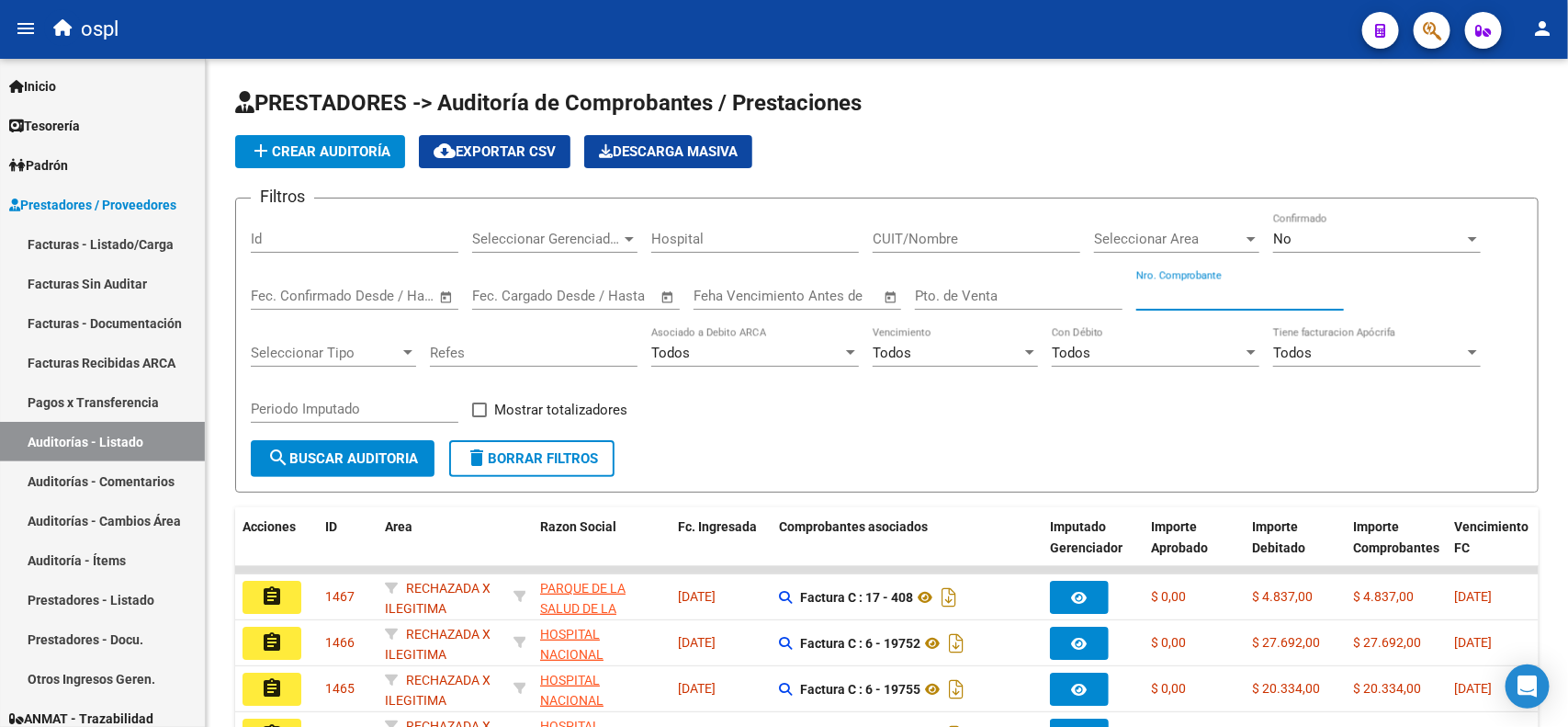
click at [1160, 297] on input "Nro. Comprobante" at bounding box center [1240, 296] width 208 height 17
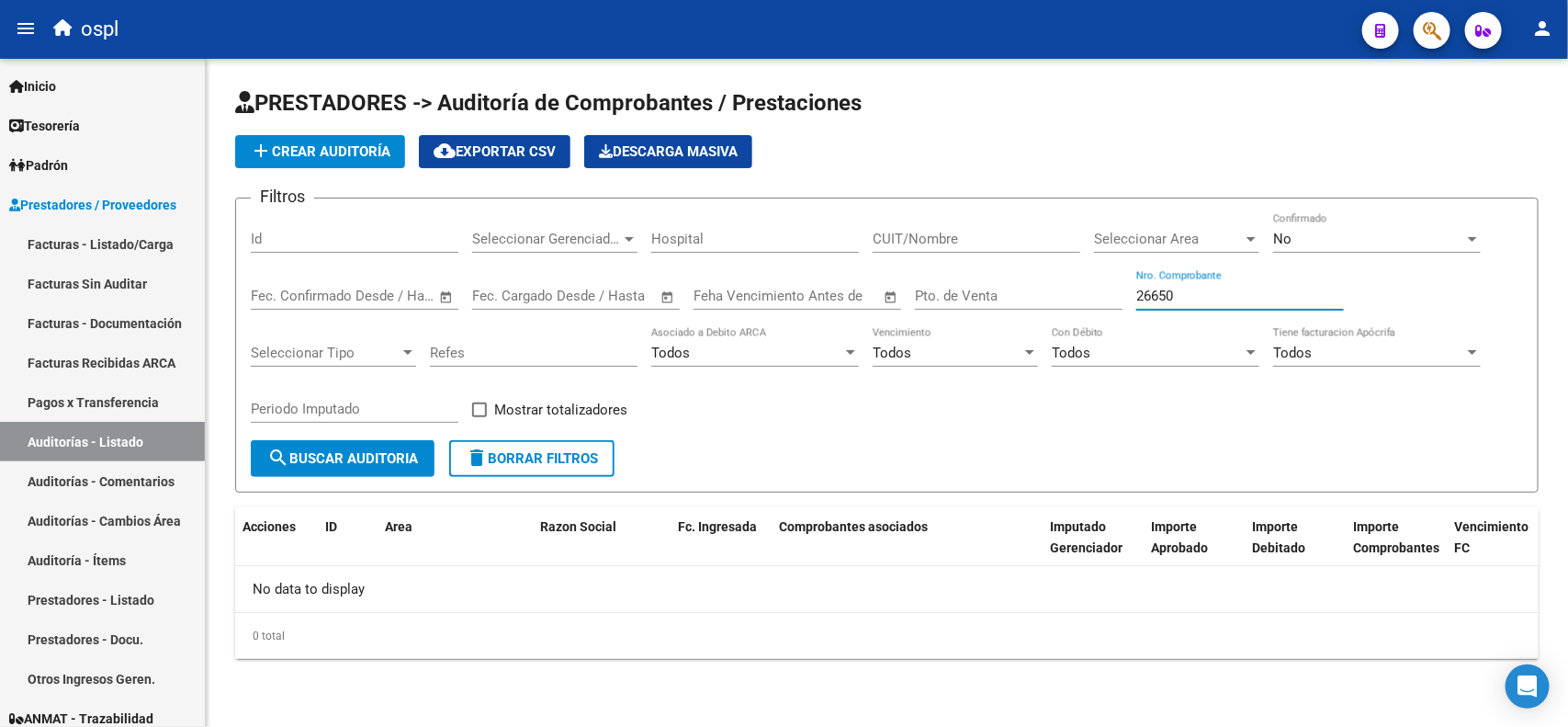
type input "26650"
click at [130, 235] on link "Facturas - Listado/Carga" at bounding box center [102, 244] width 205 height 39
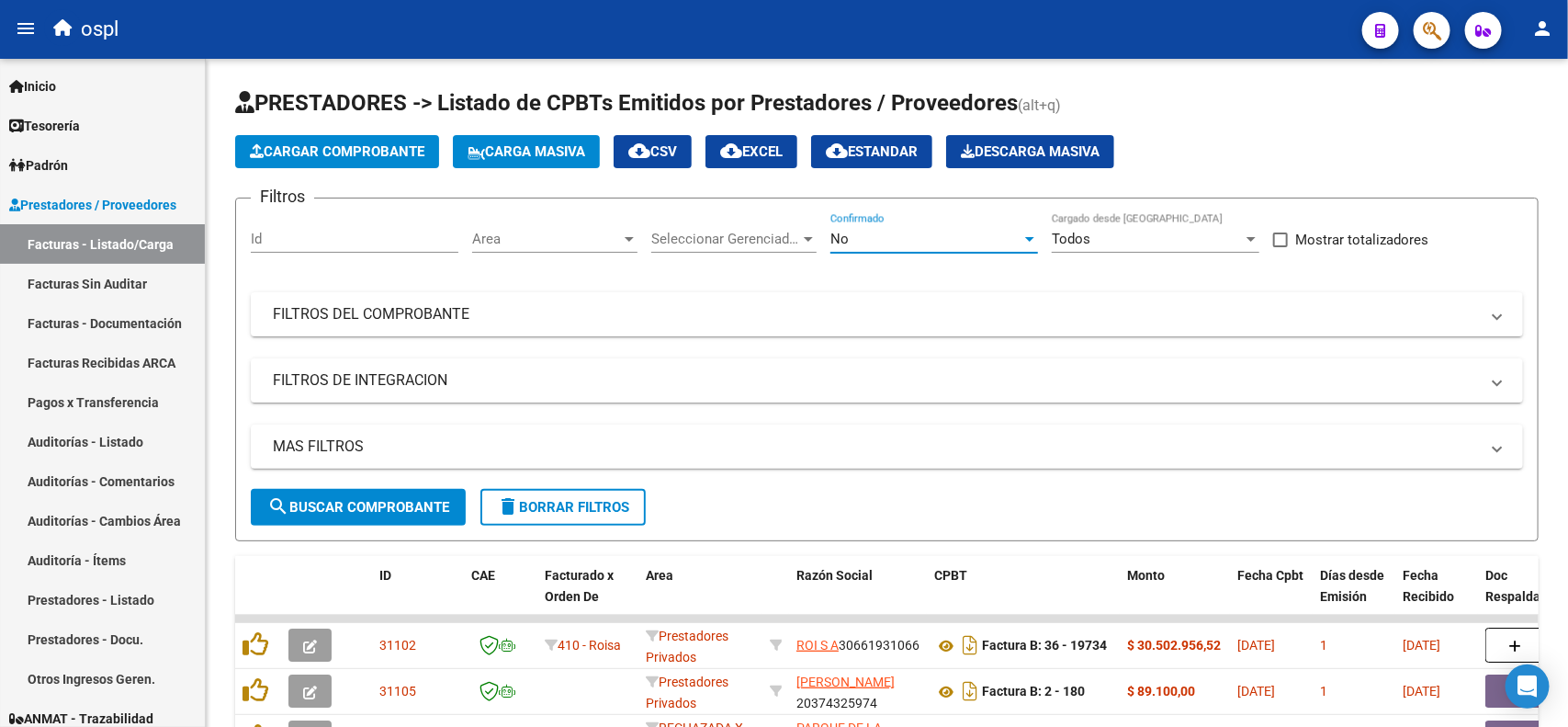
click at [962, 240] on div "No" at bounding box center [926, 239] width 191 height 17
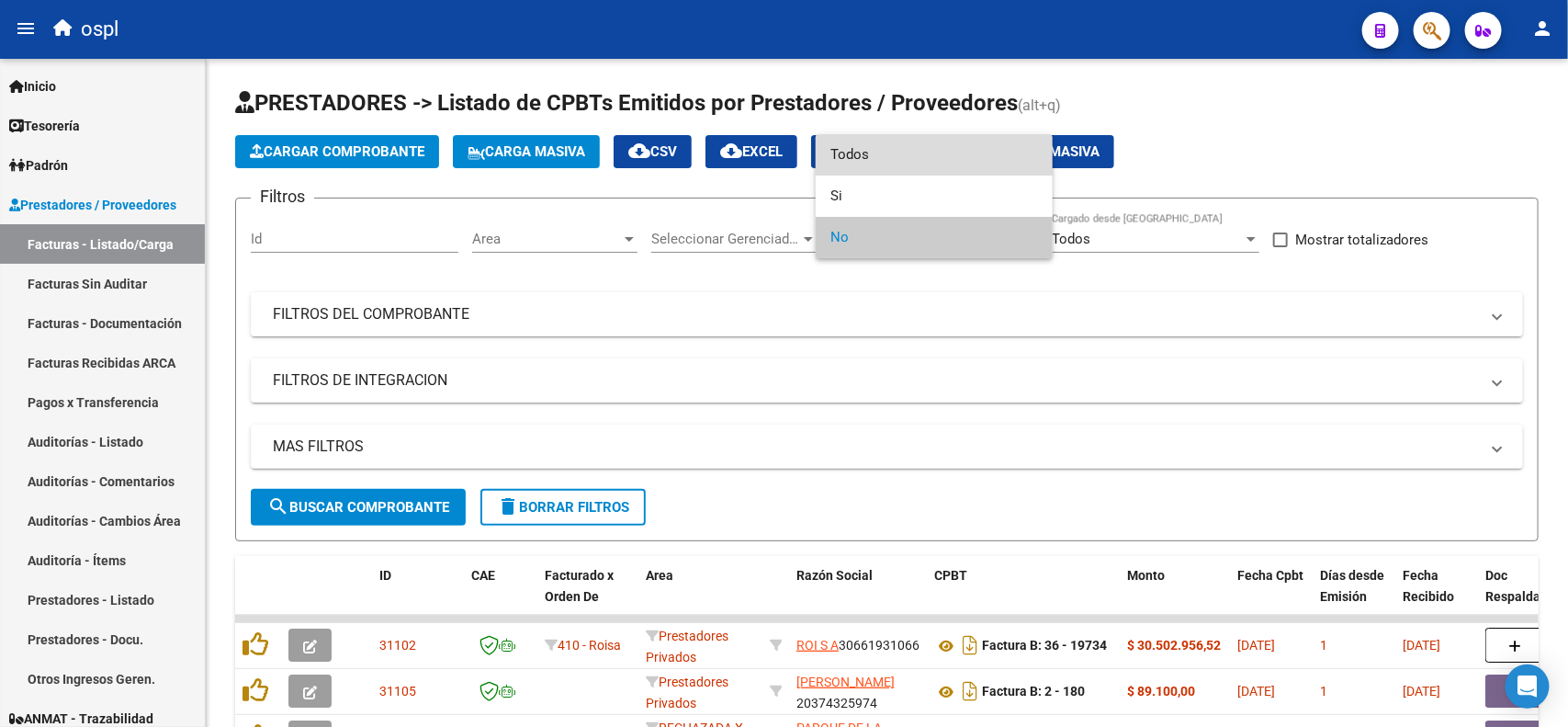
click at [866, 158] on span "Todos" at bounding box center [935, 154] width 208 height 41
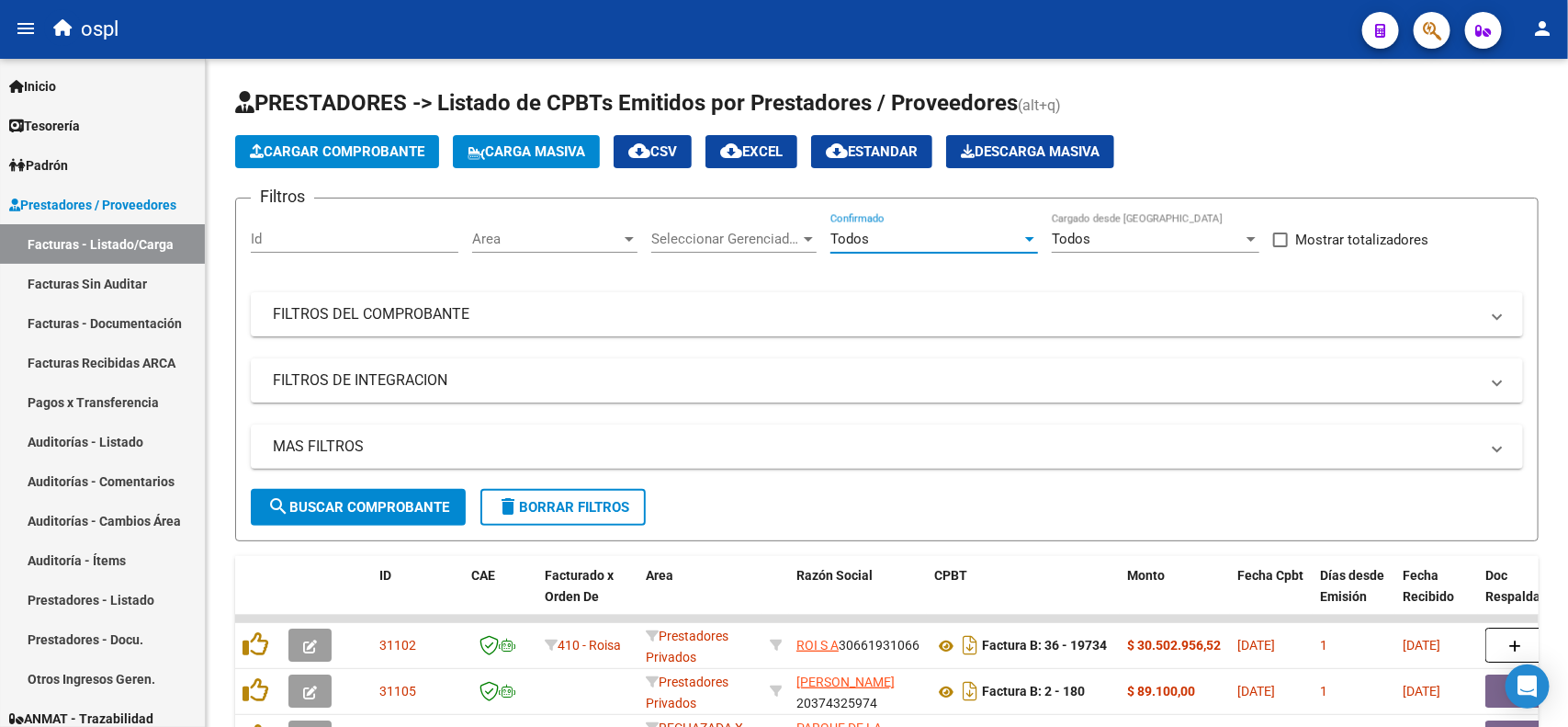
click at [475, 306] on mat-panel-title "FILTROS DEL COMPROBANTE" at bounding box center [876, 314] width 1206 height 21
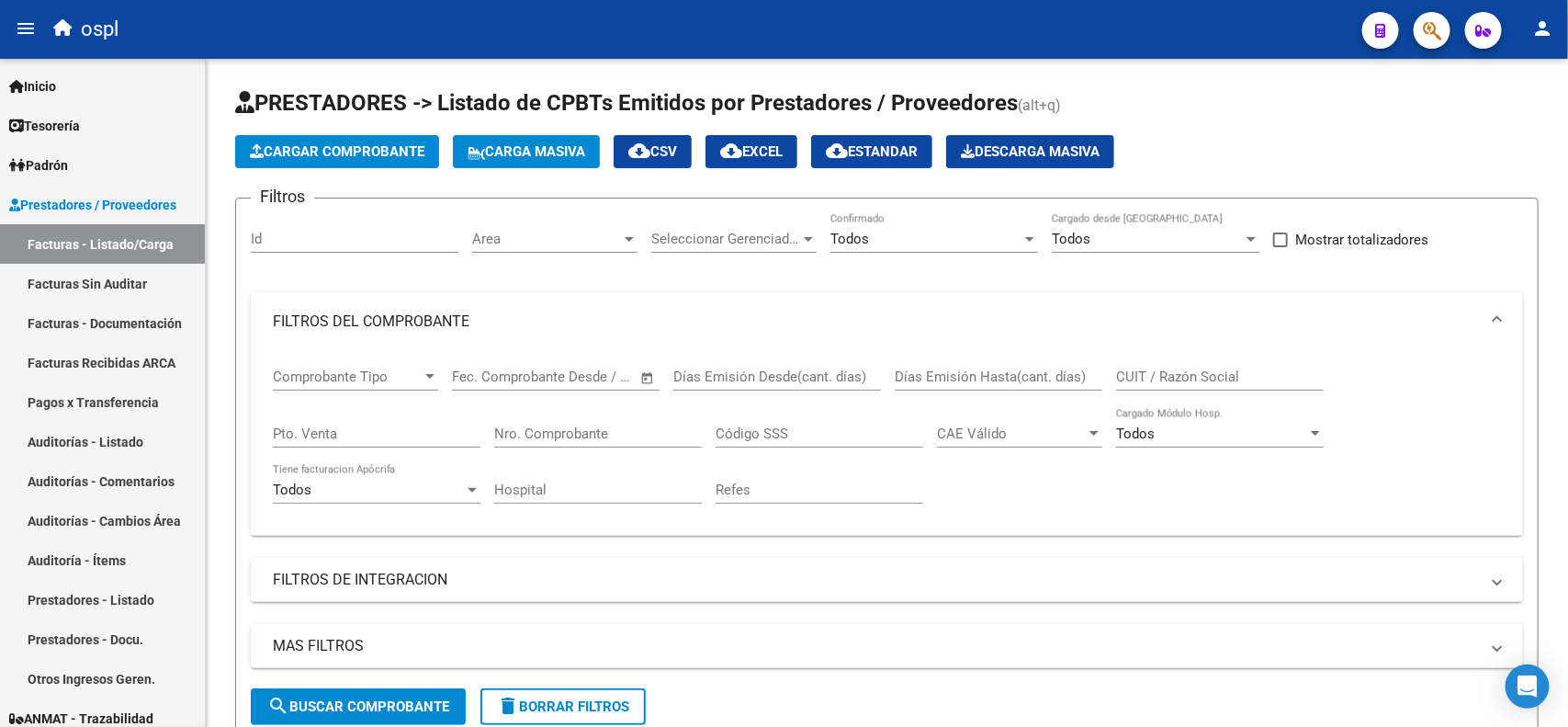
click at [548, 433] on input "Nro. Comprobante" at bounding box center [598, 434] width 208 height 17
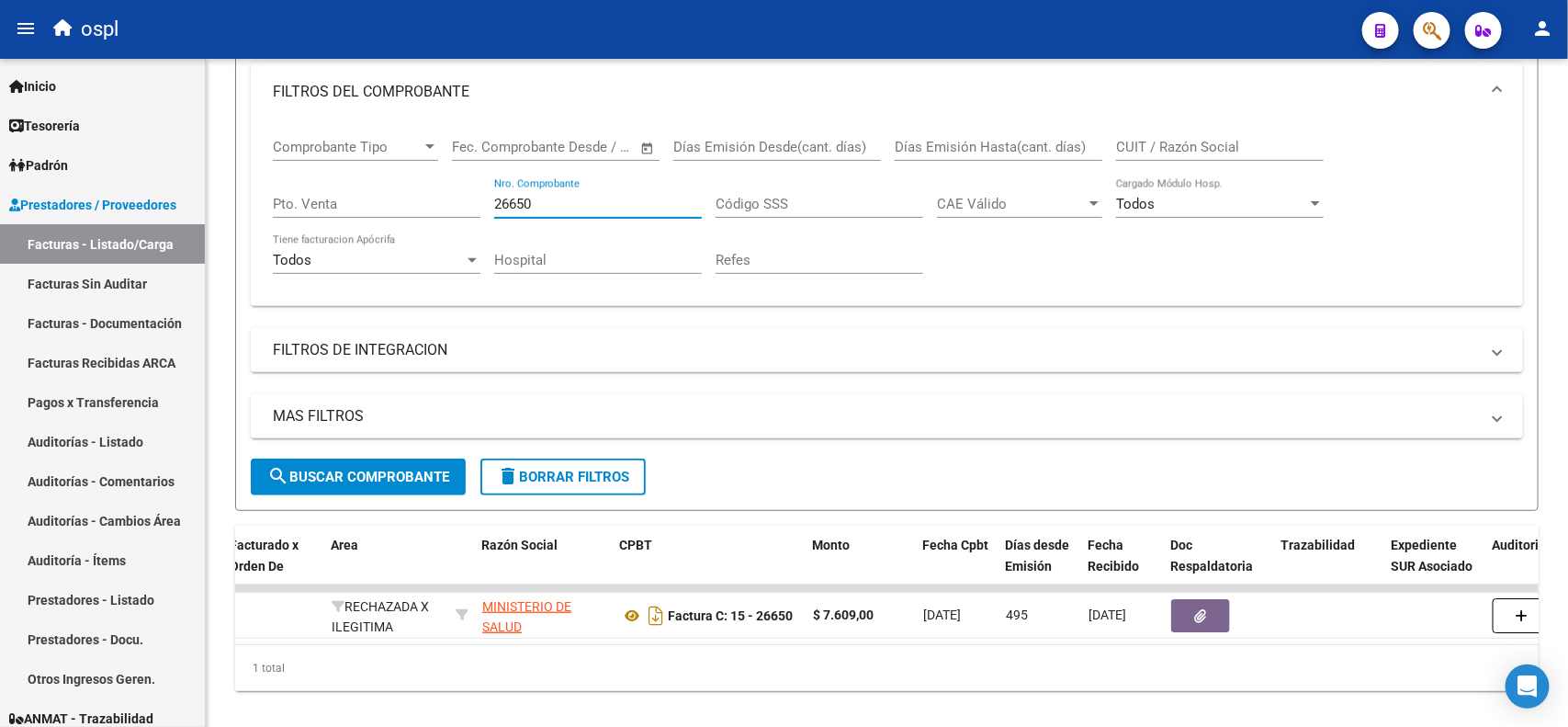
scroll to position [0, 366]
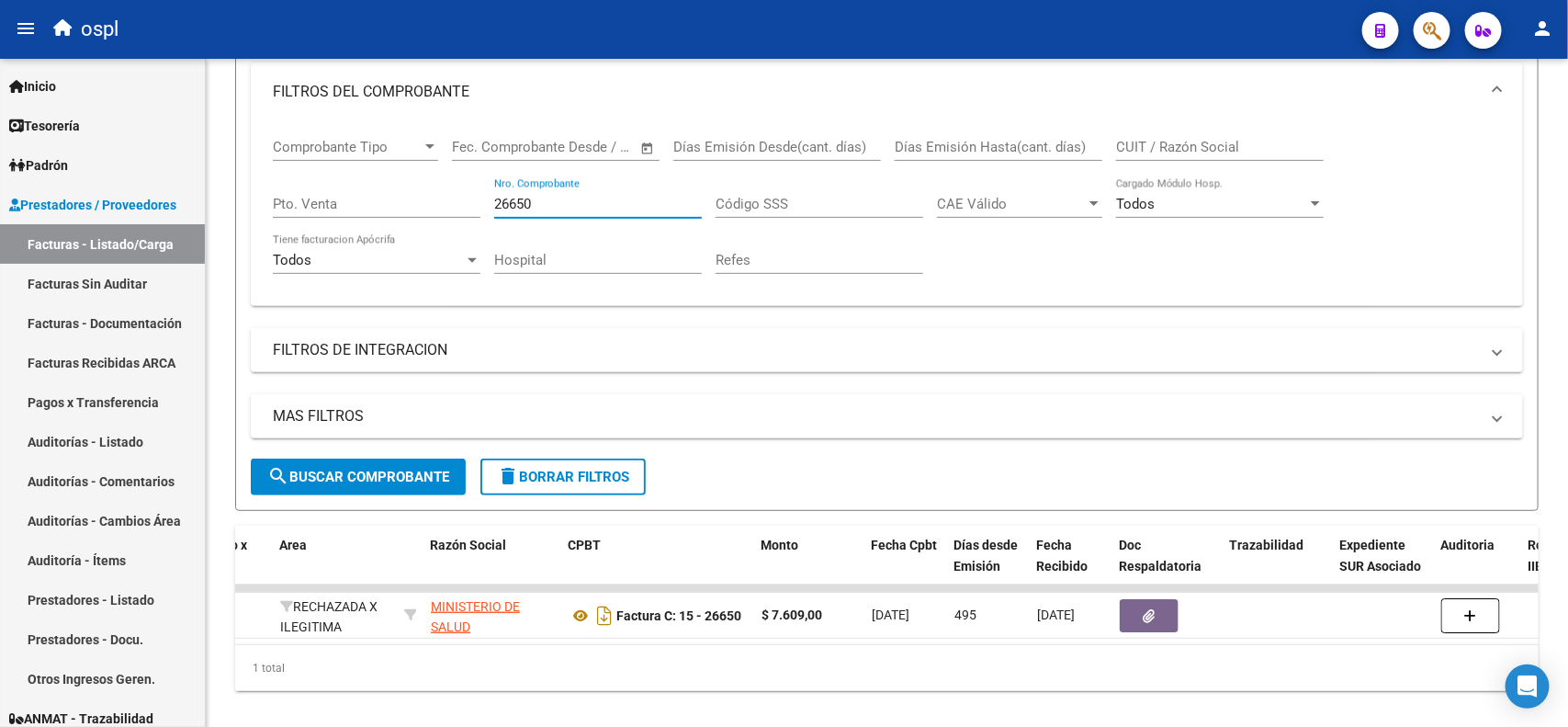
type input "26650"
click at [1149, 618] on icon "button" at bounding box center [1149, 616] width 12 height 14
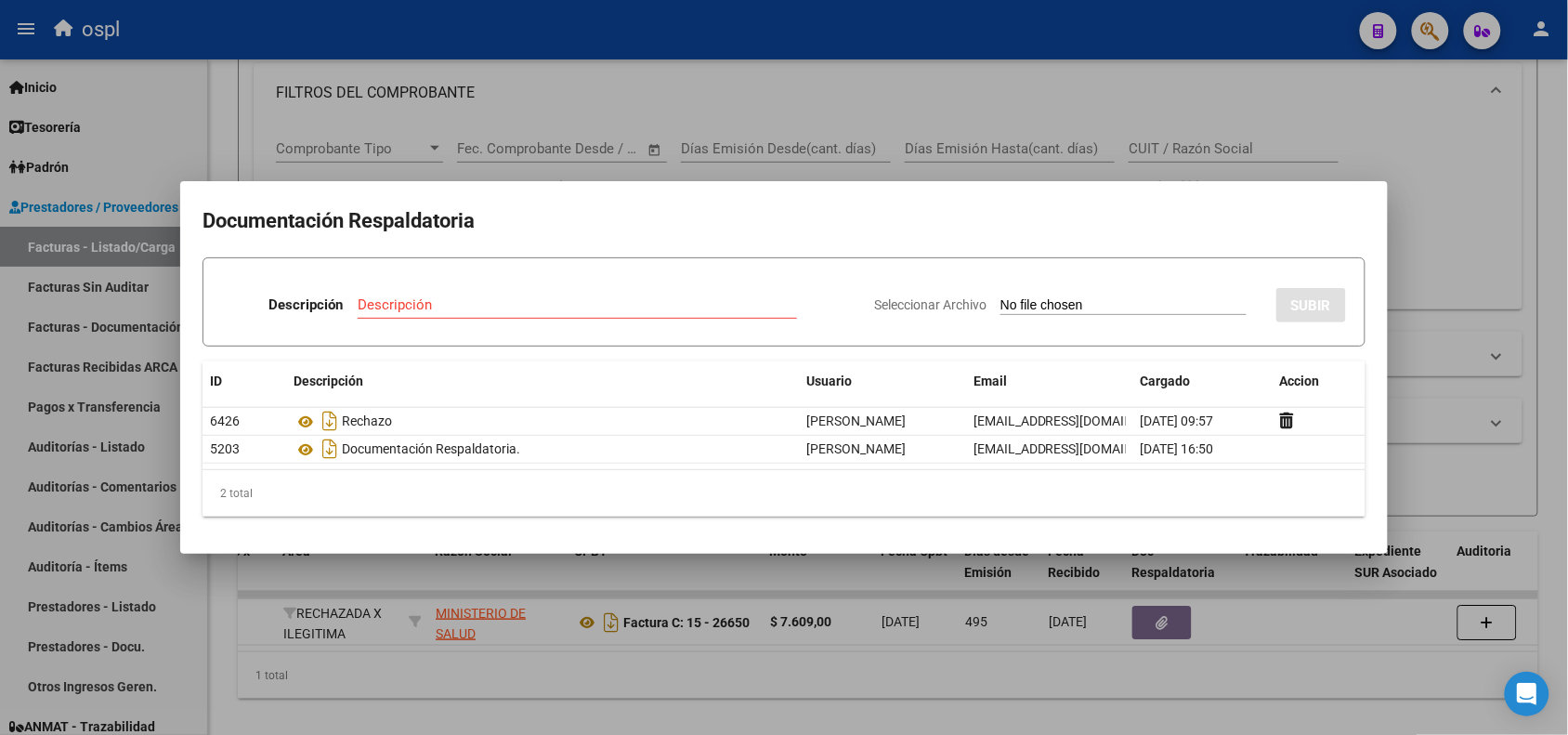
click at [579, 43] on div at bounding box center [784, 367] width 1568 height 735
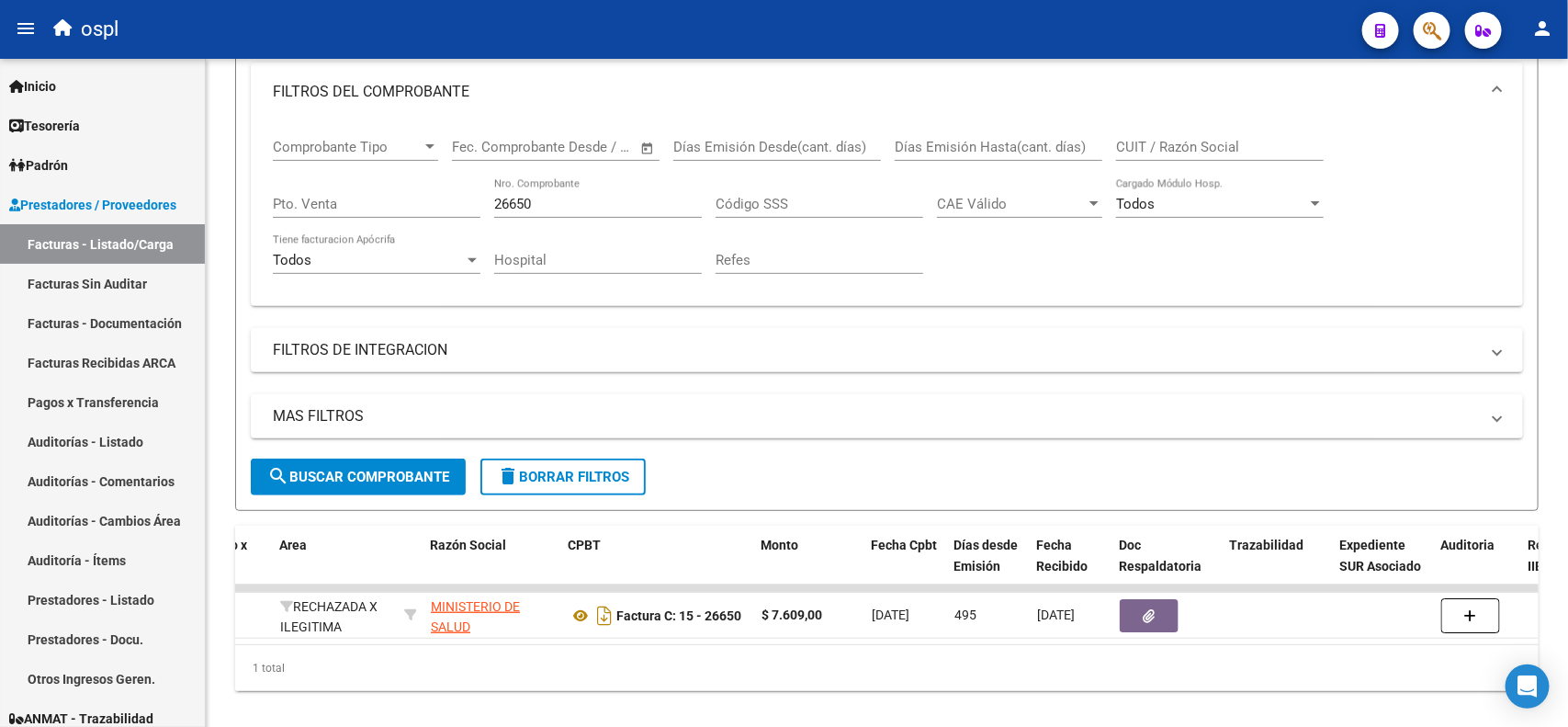
scroll to position [0, 0]
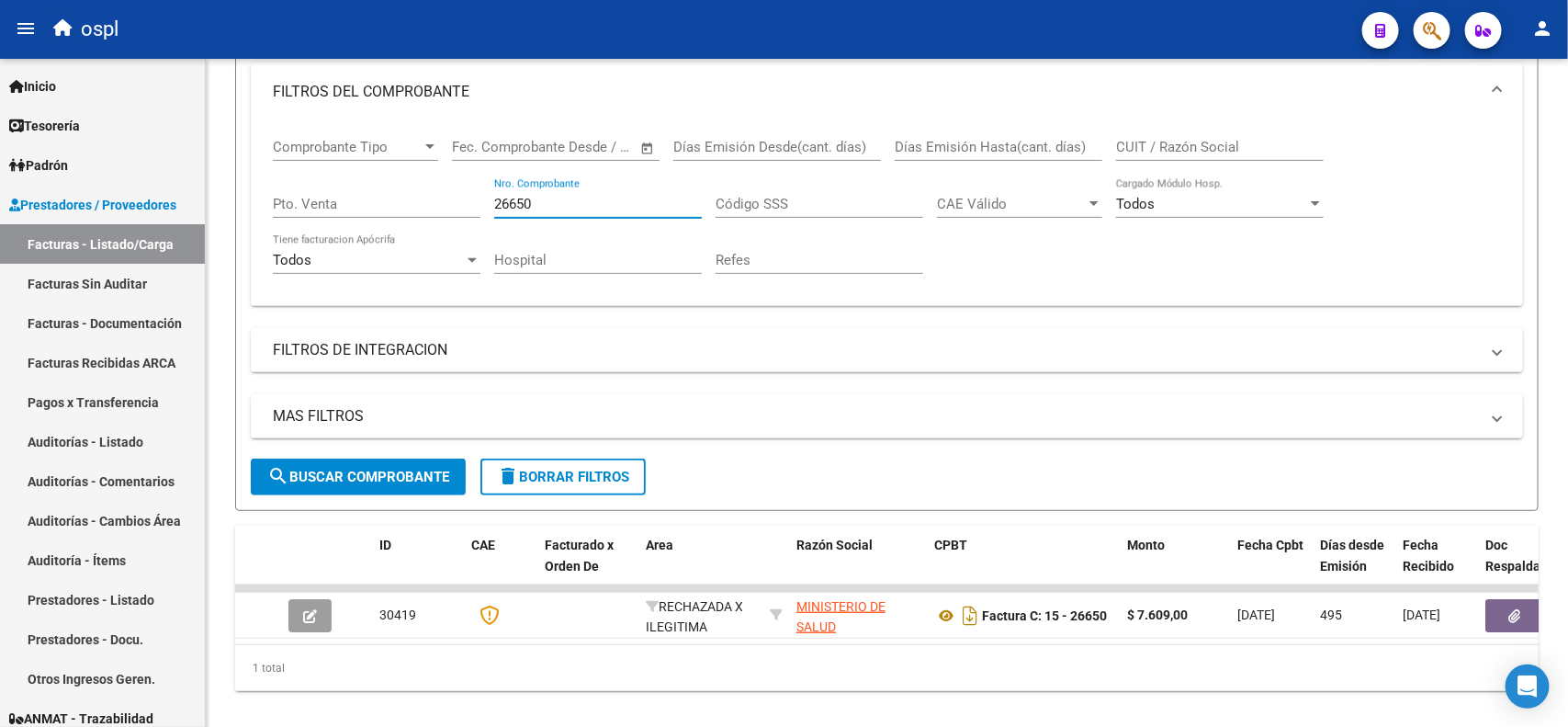
drag, startPoint x: 539, startPoint y: 195, endPoint x: 443, endPoint y: 196, distance: 96.0
click at [443, 196] on div "Comprobante Tipo Comprobante Tipo Fecha inicio – Fecha fin Fec. Comprobante Des…" at bounding box center [887, 207] width 1228 height 170
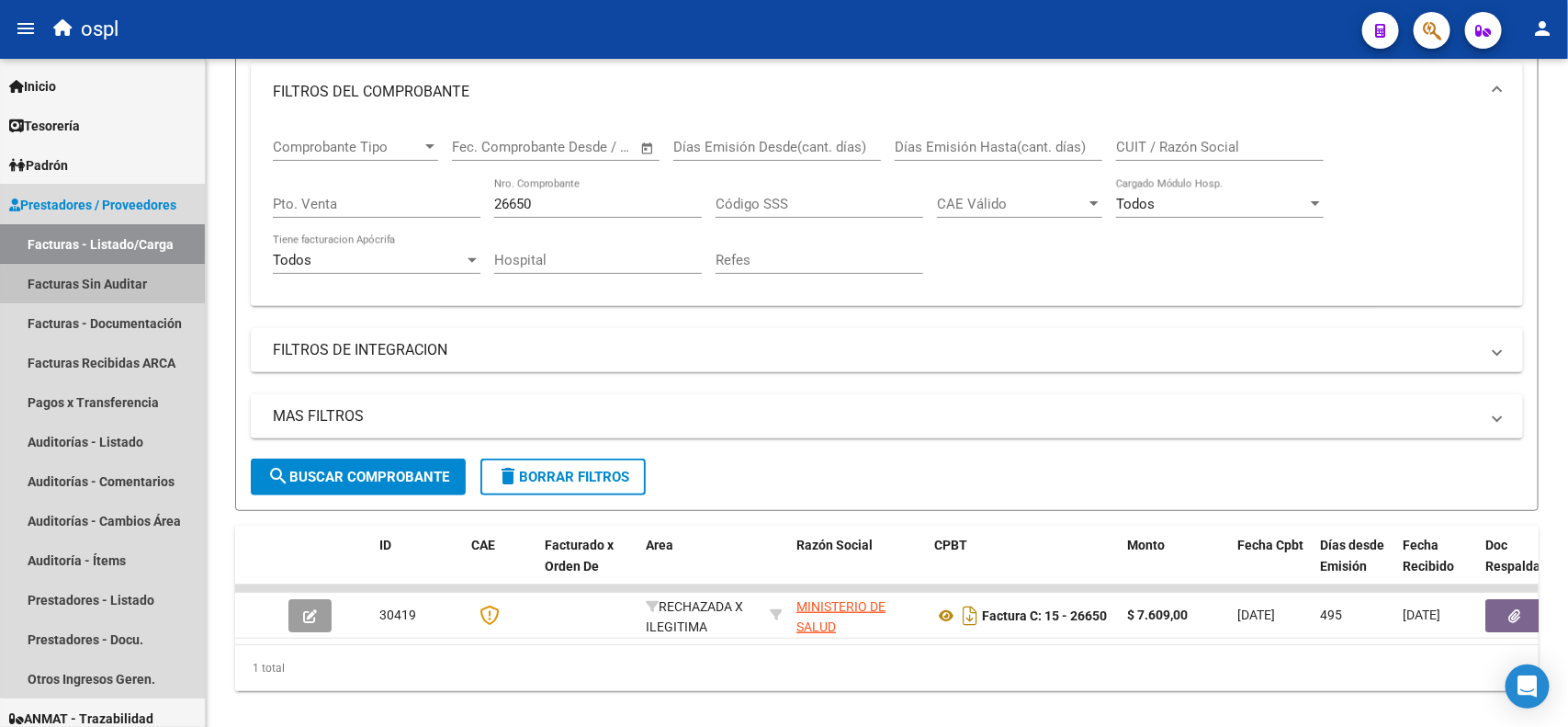
click at [116, 282] on link "Facturas Sin Auditar" at bounding box center [102, 284] width 205 height 39
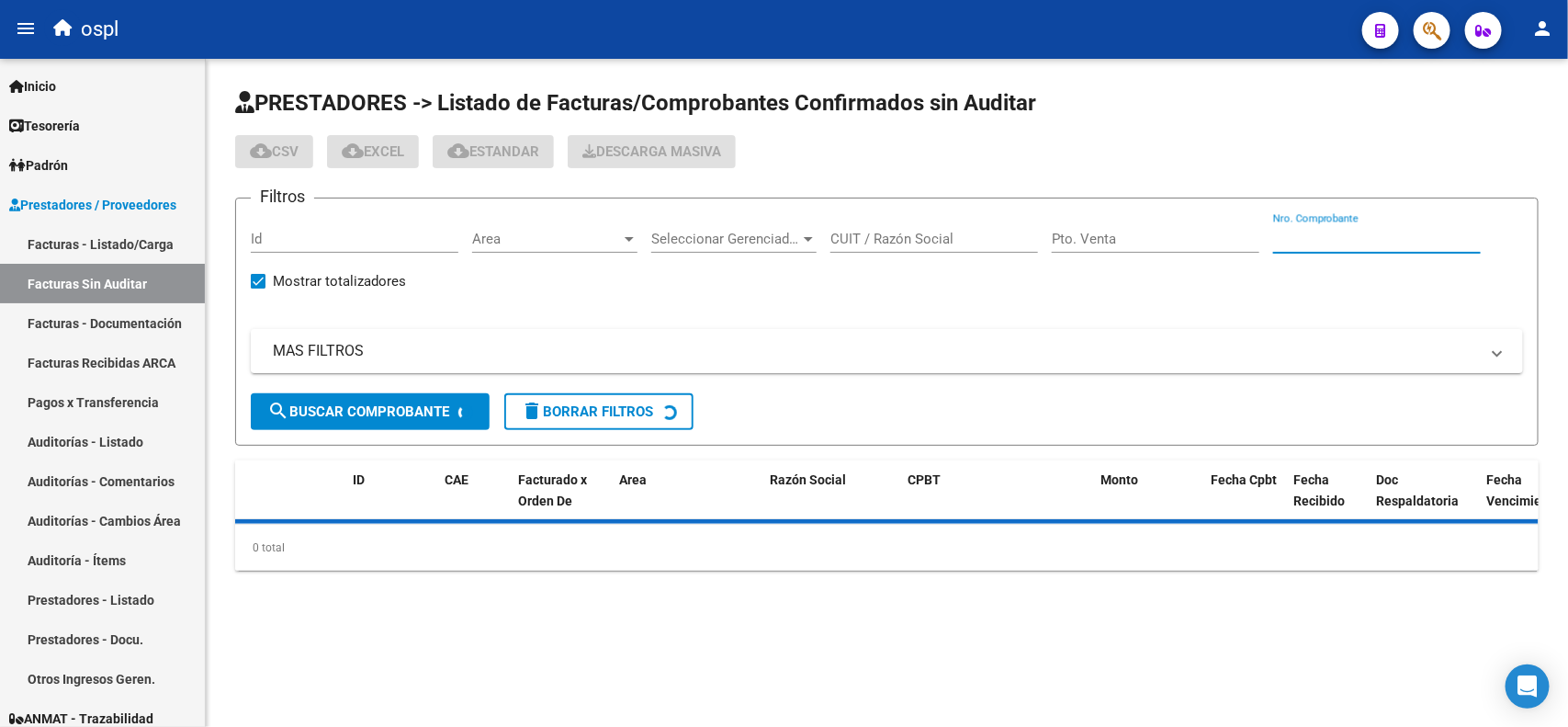
click at [1365, 234] on input "Nro. Comprobante" at bounding box center [1377, 239] width 208 height 17
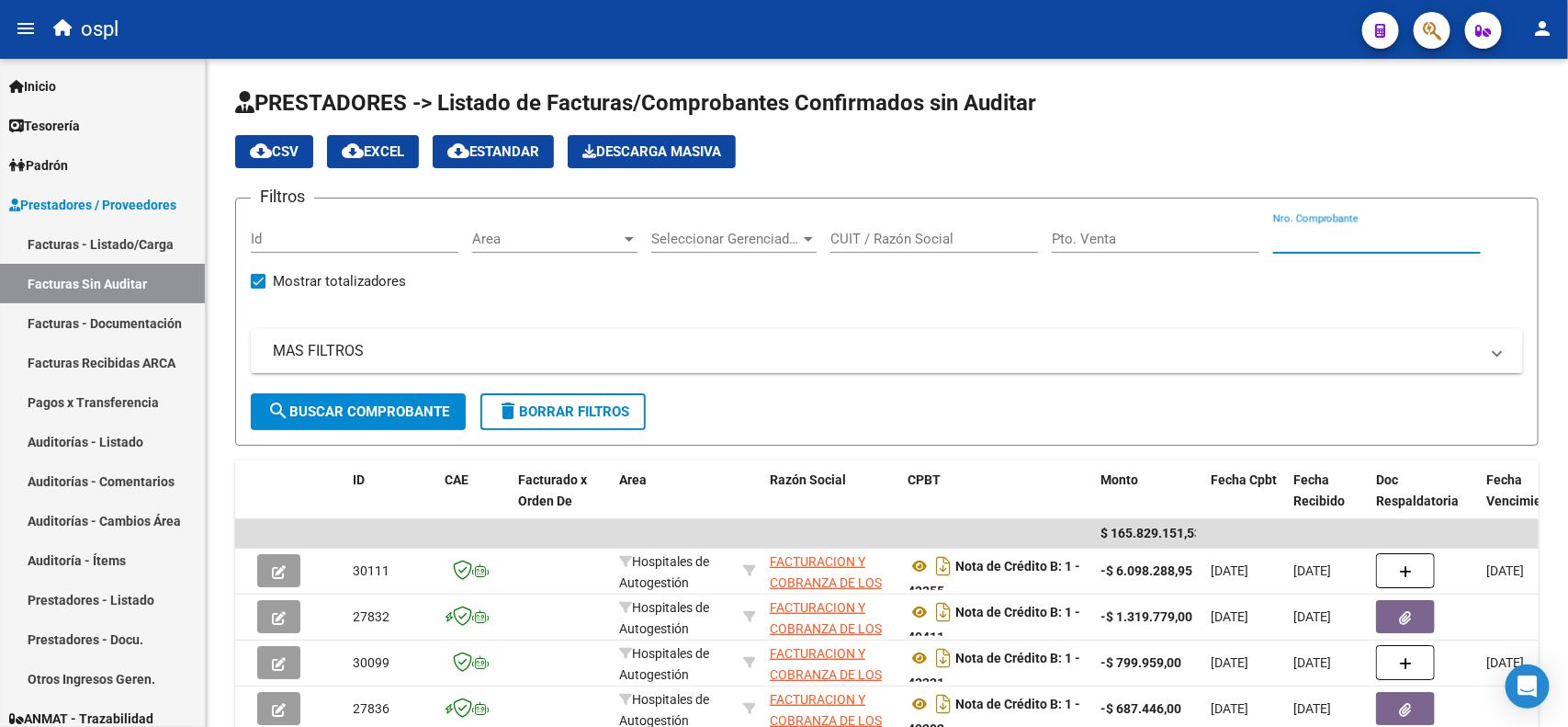
paste input "26650"
type input "26650"
click at [336, 405] on span "search Buscar Comprobante" at bounding box center [358, 412] width 181 height 17
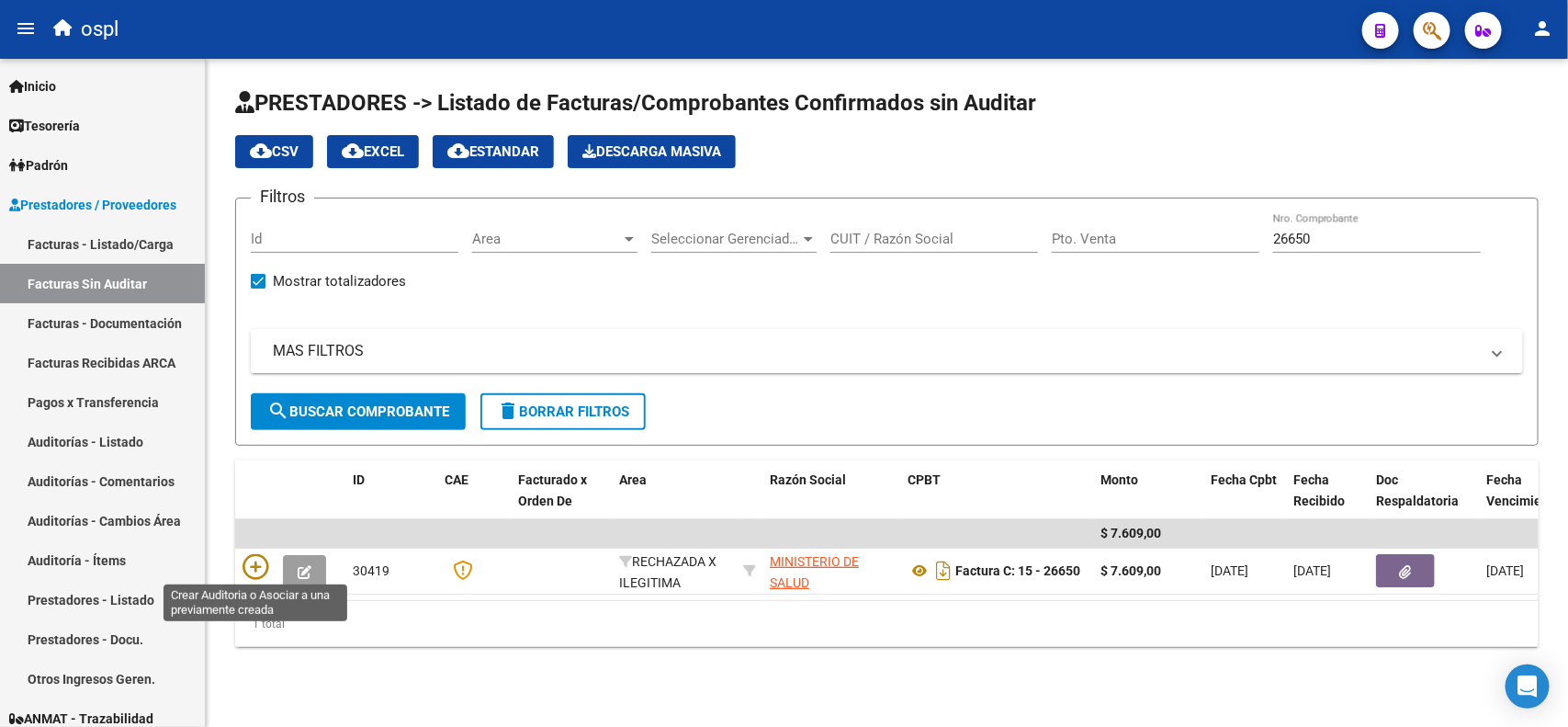
click at [262, 554] on icon at bounding box center [254, 566] width 25 height 25
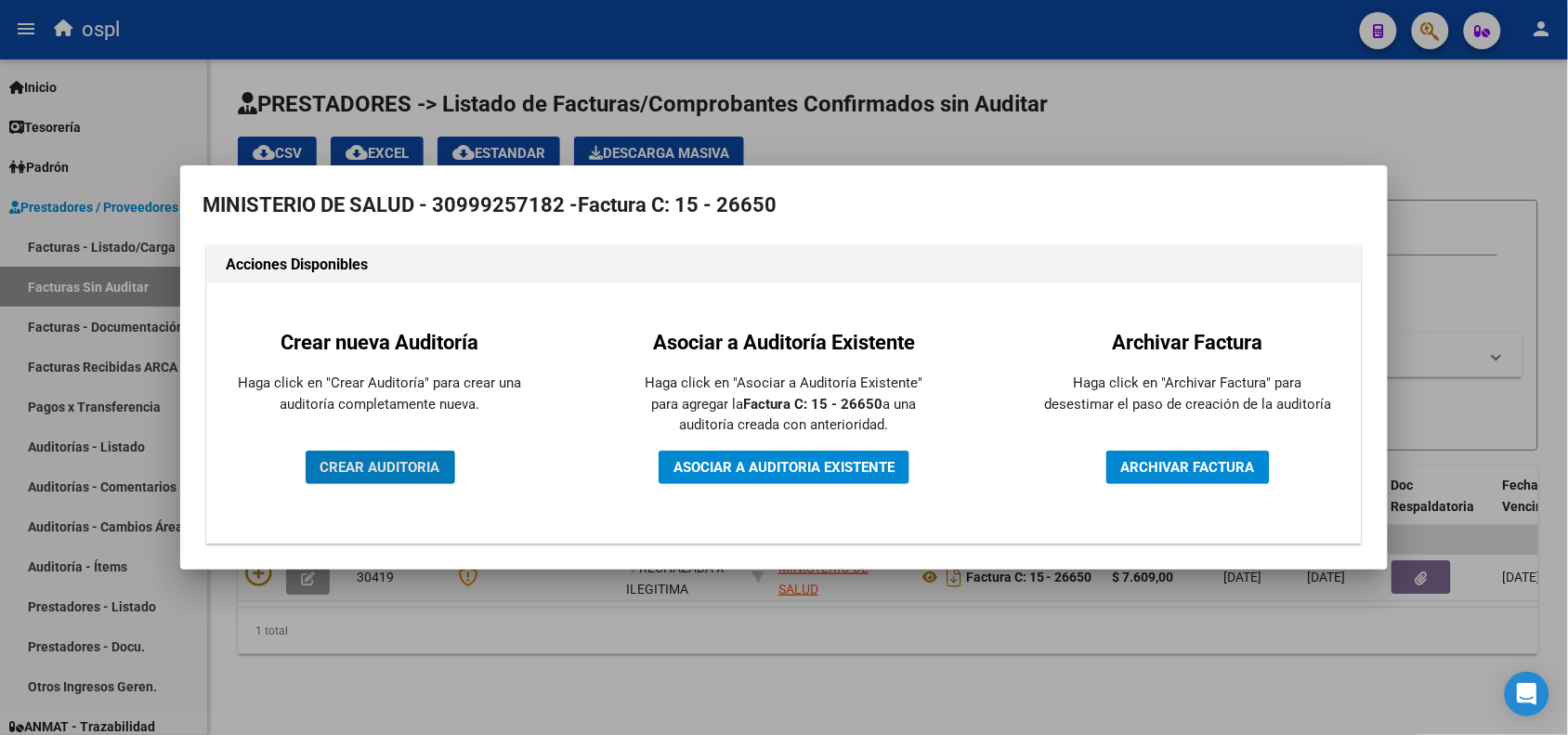
click at [334, 456] on button "CREAR AUDITORIA" at bounding box center [380, 466] width 150 height 33
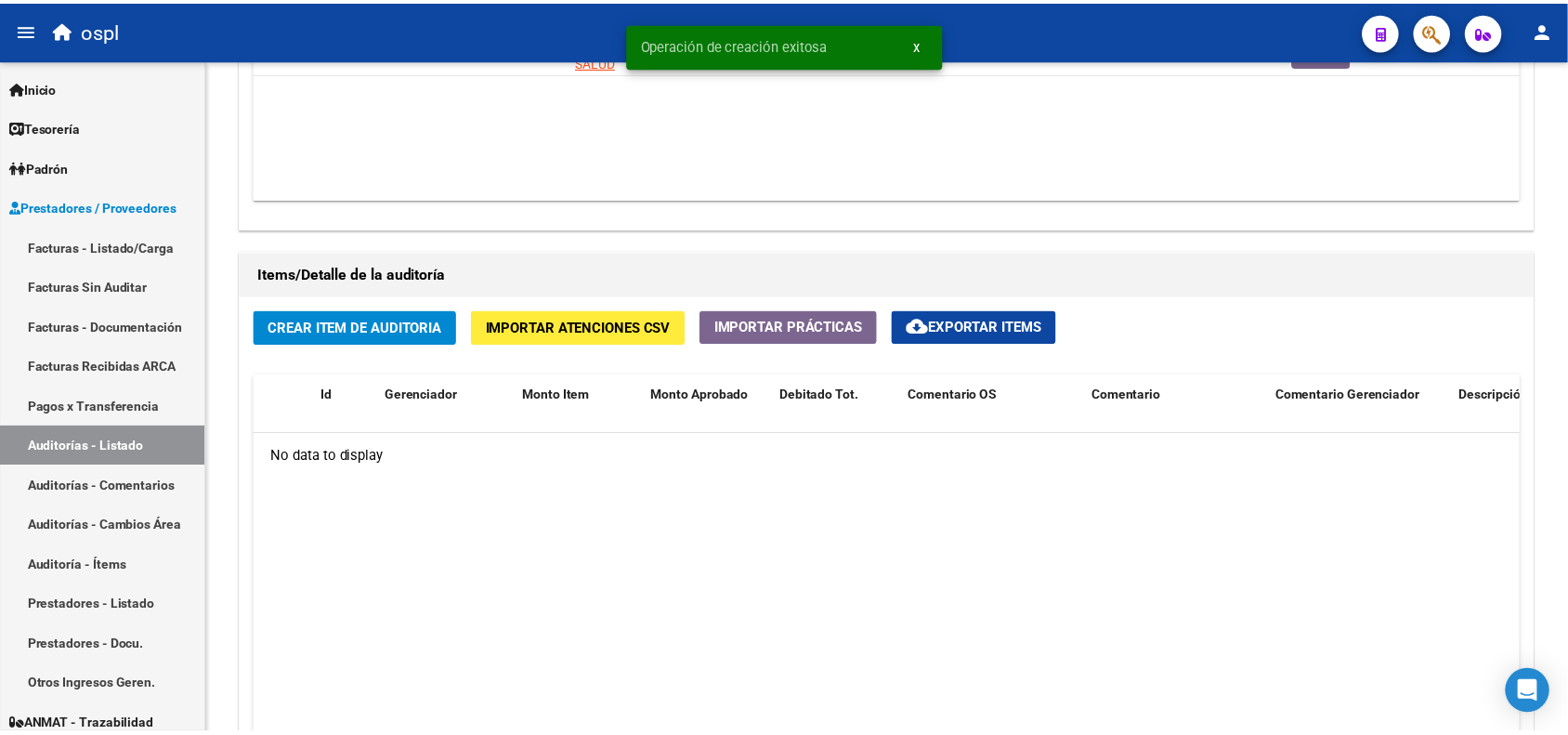
scroll to position [1161, 0]
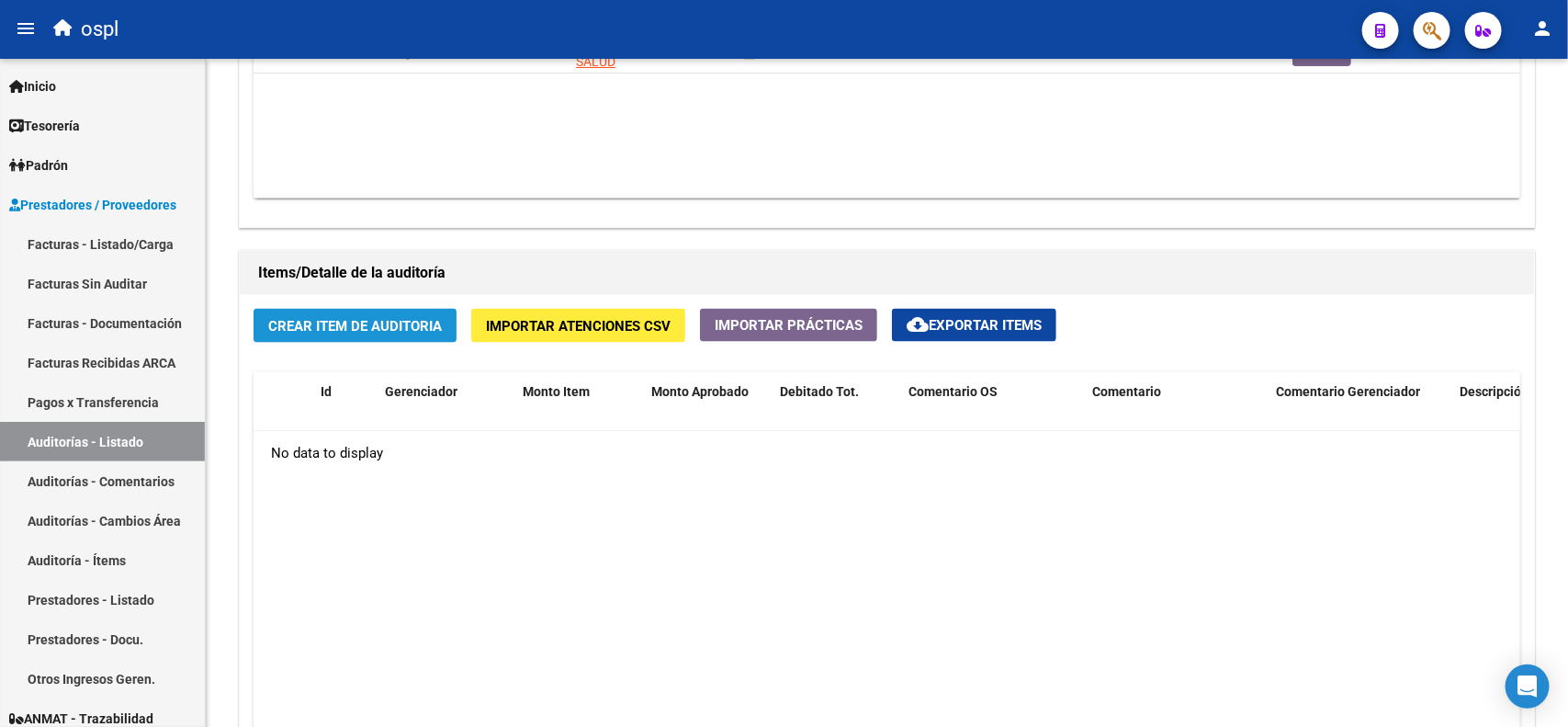
click at [369, 328] on span "Crear Item de Auditoria" at bounding box center [356, 327] width 174 height 17
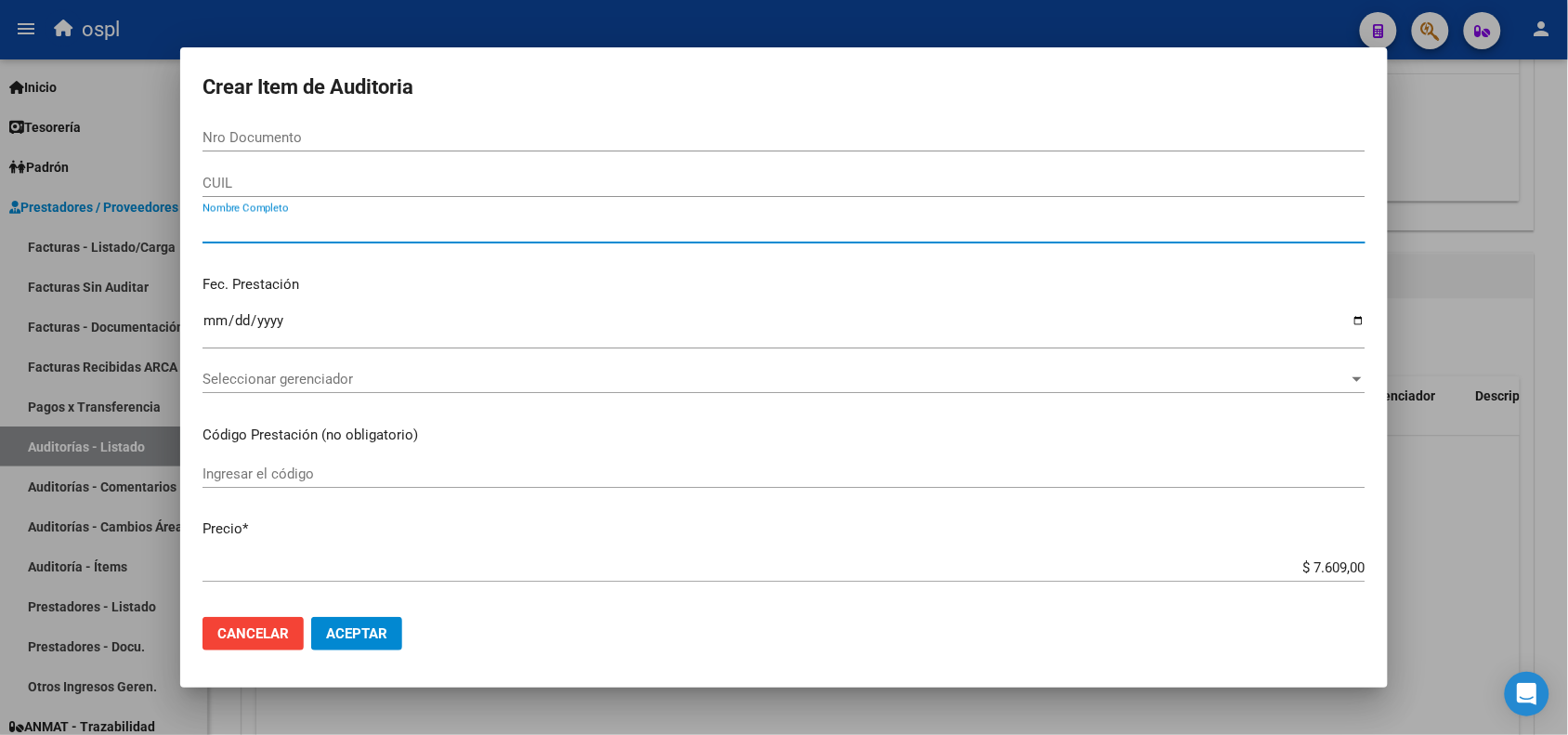
click at [330, 226] on input "Nombre Completo" at bounding box center [784, 229] width 1163 height 17
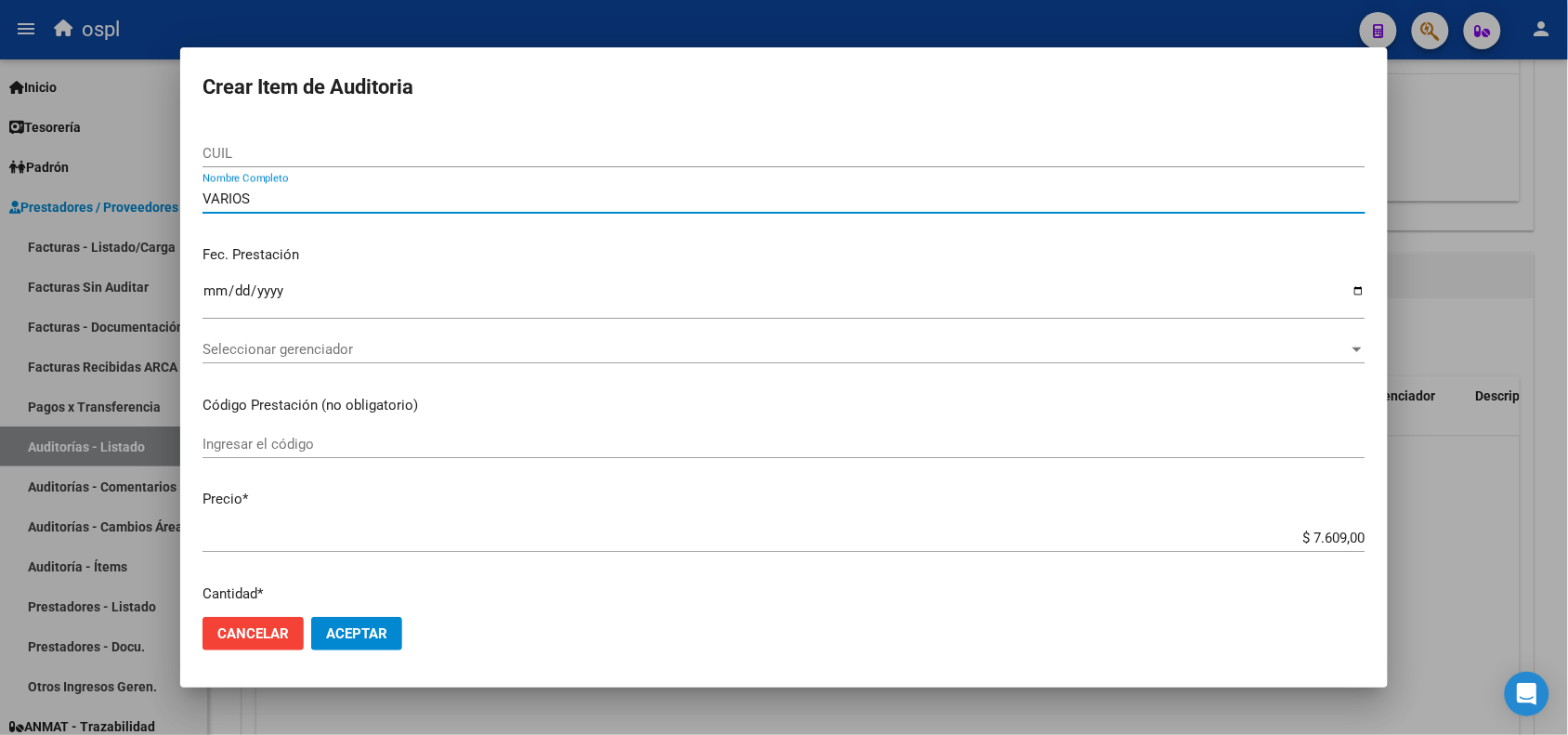
scroll to position [116, 0]
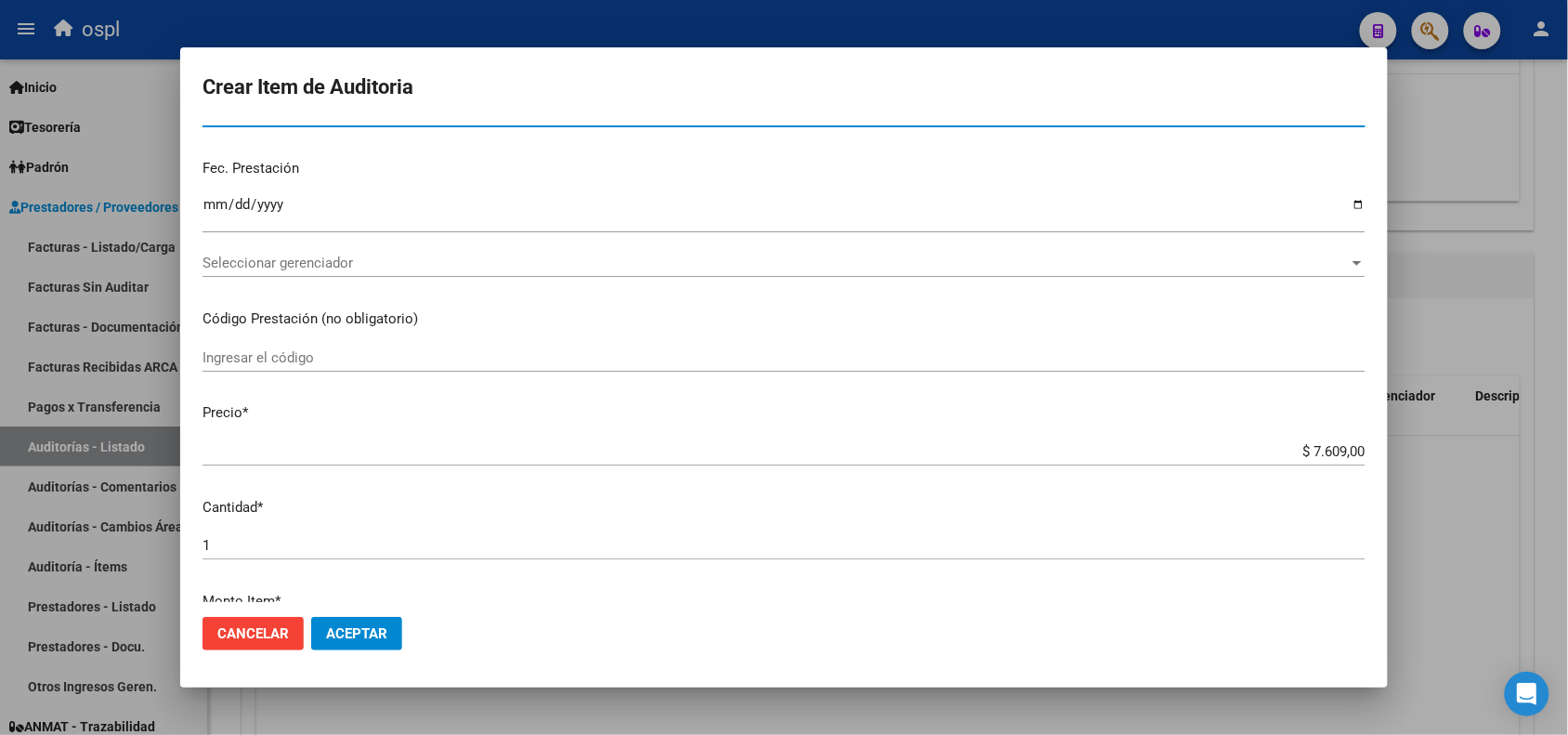
type input "VARIOS"
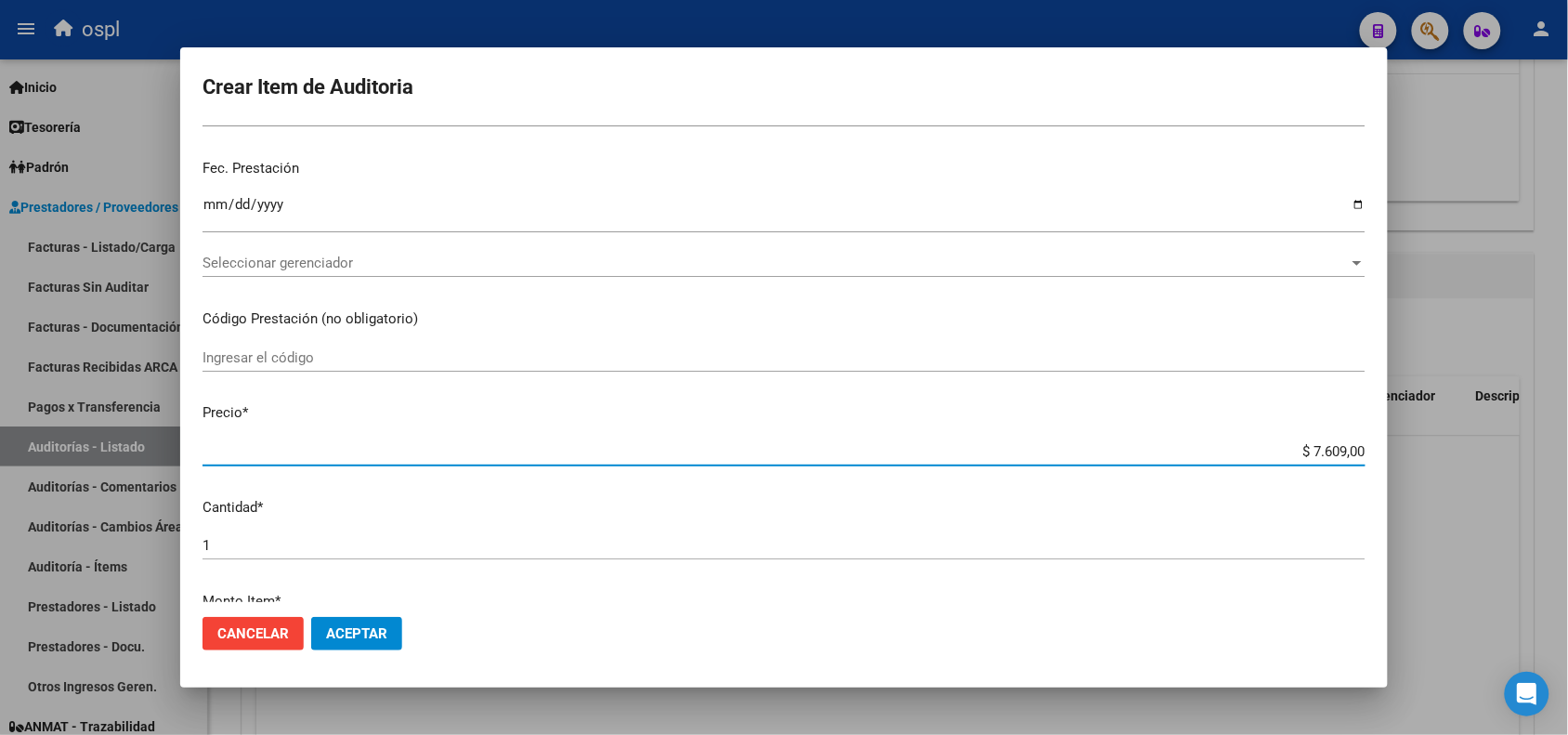
drag, startPoint x: 1298, startPoint y: 447, endPoint x: 1354, endPoint y: 447, distance: 56.0
click at [1354, 447] on app-form-text-field "Precio * $ 7.609,00 Ingresar el precio" at bounding box center [791, 430] width 1178 height 58
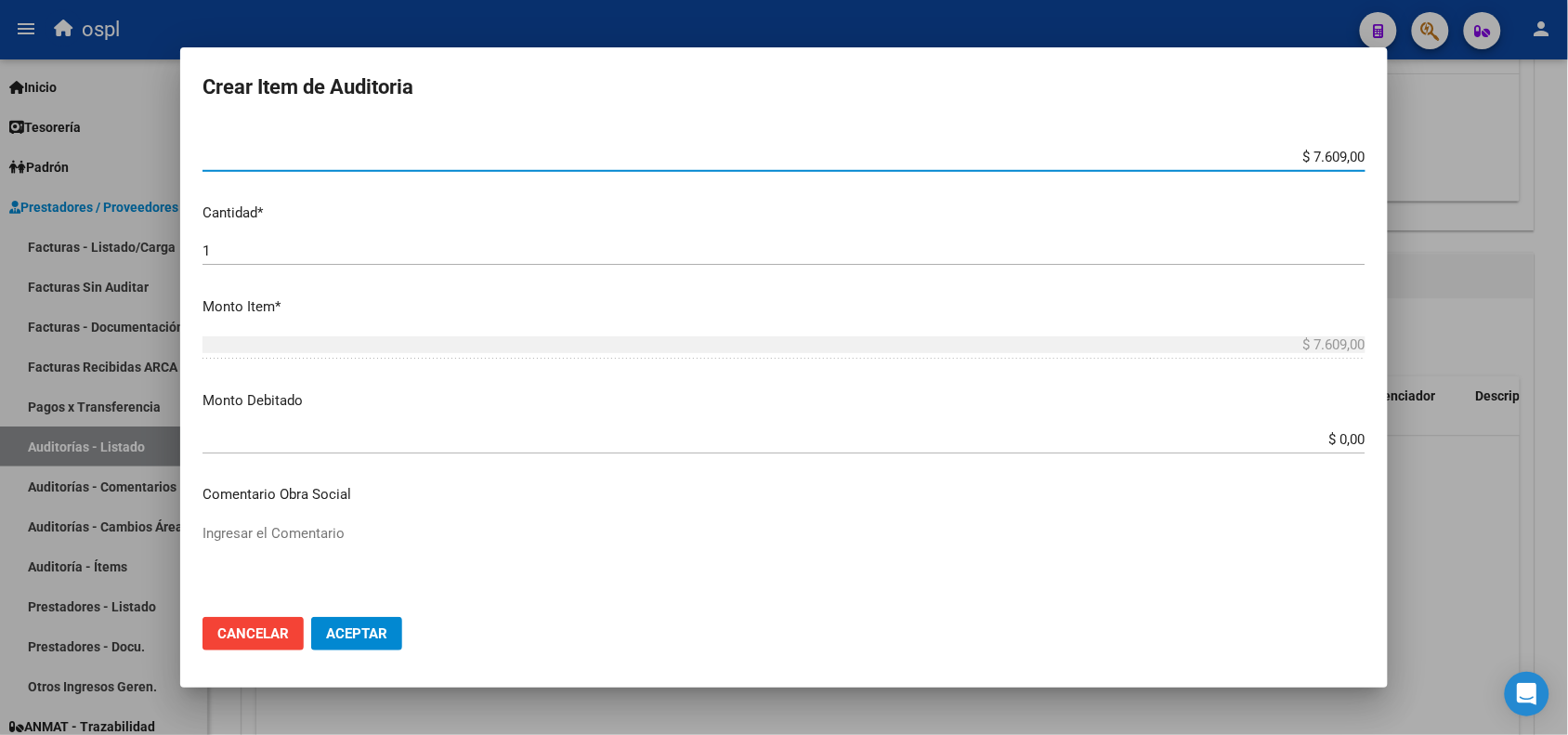
scroll to position [464, 0]
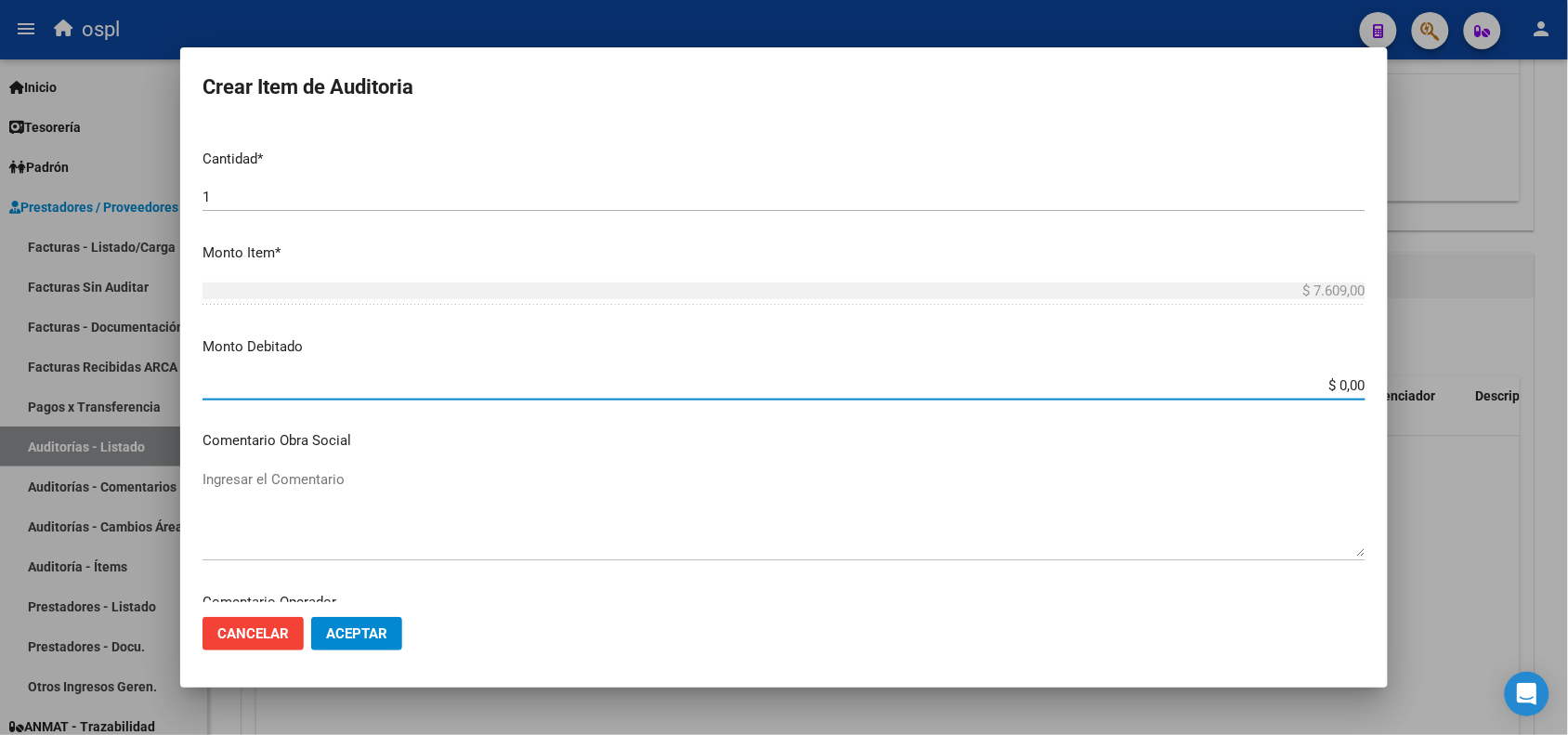
drag, startPoint x: 1306, startPoint y: 381, endPoint x: 1367, endPoint y: 382, distance: 61.0
click at [1367, 382] on mat-dialog-content "Nro Documento CUIL VARIOS Nombre Completo Fec. Prestación Ingresar la fecha Sel…" at bounding box center [784, 362] width 1207 height 478
paste input "7.609"
type input "$ 7.609,00"
